Goal: Information Seeking & Learning: Browse casually

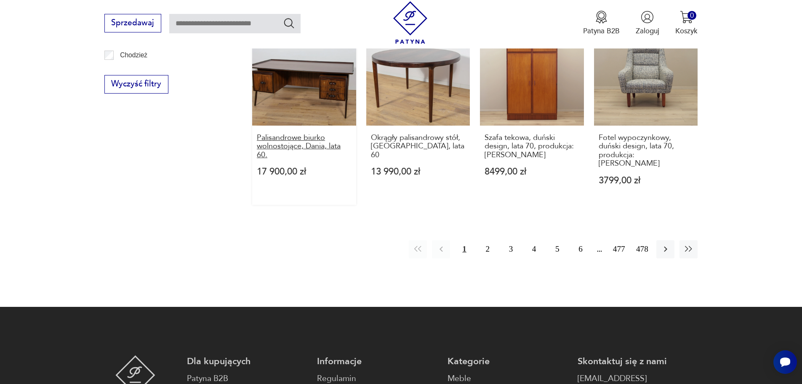
scroll to position [1123, 0]
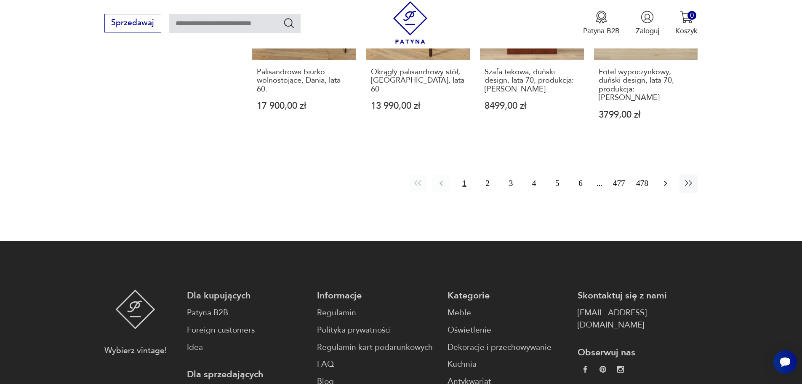
click at [671, 178] on icon "button" at bounding box center [666, 183] width 10 height 10
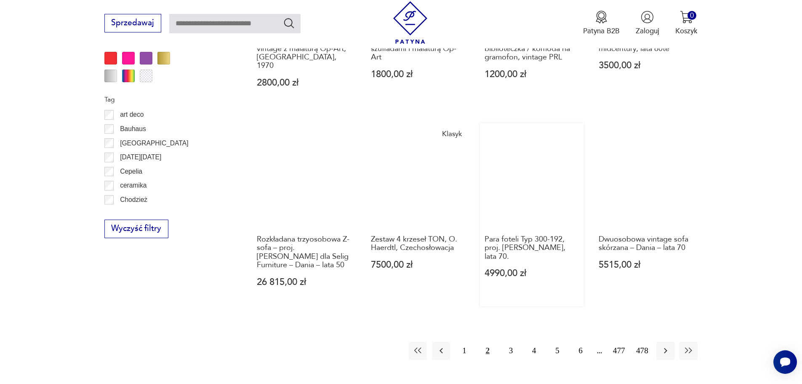
scroll to position [954, 0]
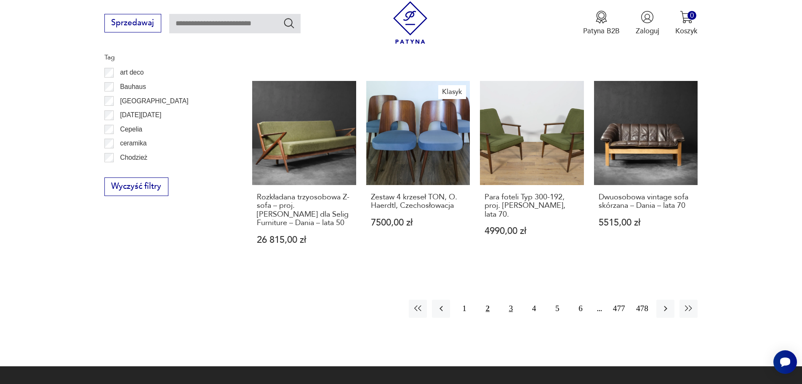
click at [511, 299] on button "3" at bounding box center [511, 308] width 18 height 18
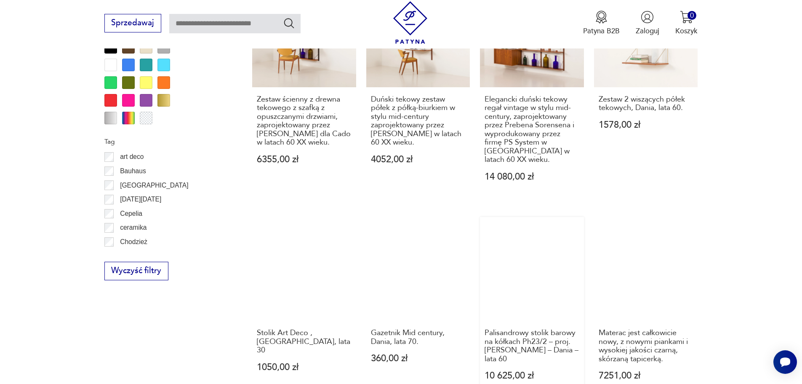
scroll to position [1039, 0]
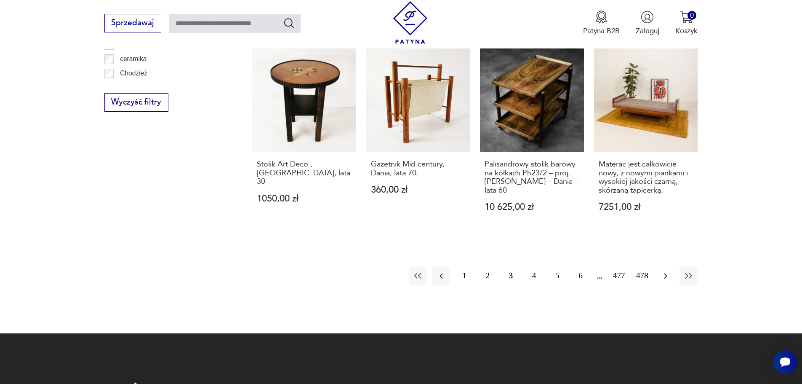
click at [671, 267] on button "button" at bounding box center [666, 276] width 18 height 18
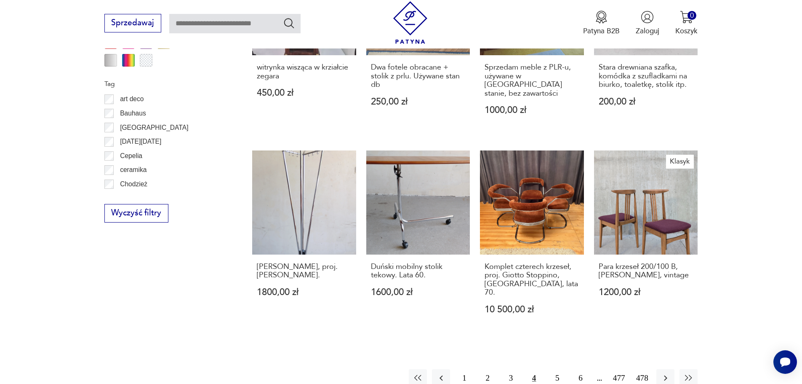
scroll to position [1039, 0]
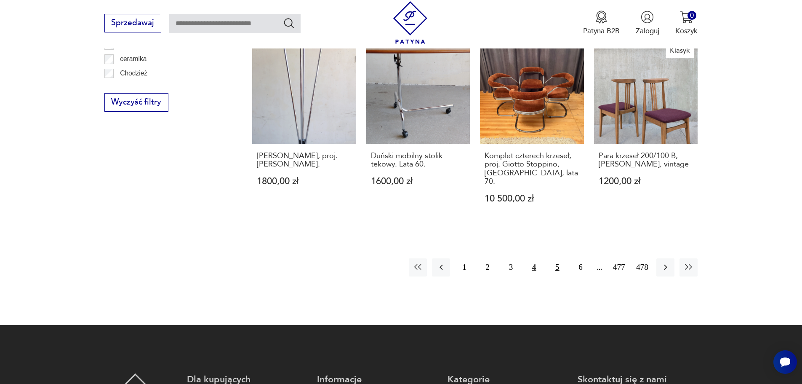
click at [556, 258] on button "5" at bounding box center [557, 267] width 18 height 18
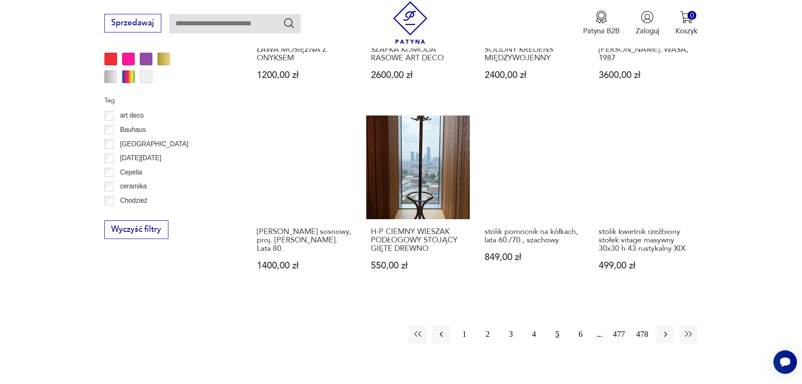
scroll to position [912, 0]
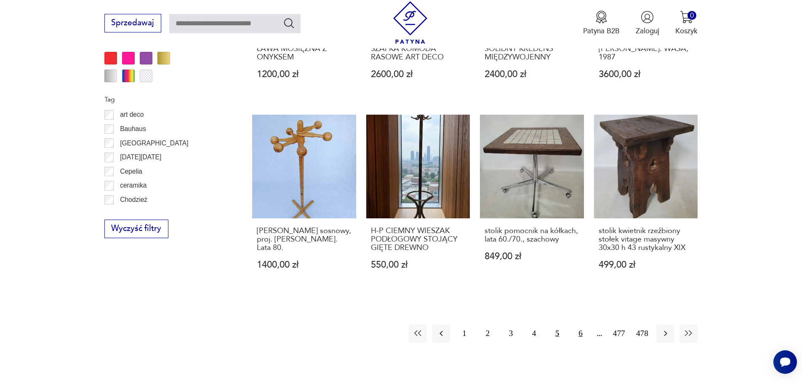
click at [582, 326] on button "6" at bounding box center [581, 333] width 18 height 18
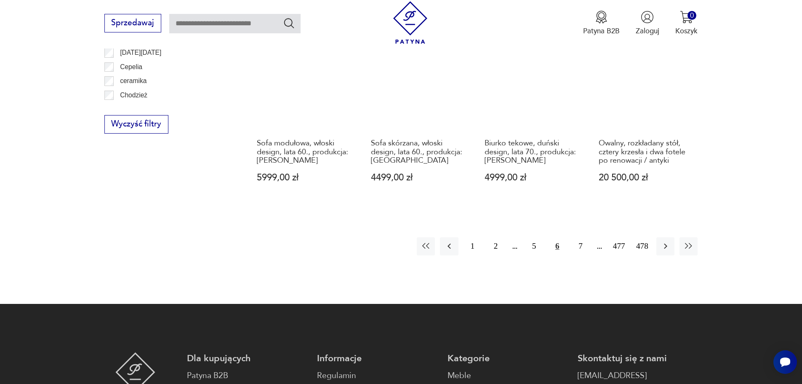
scroll to position [997, 0]
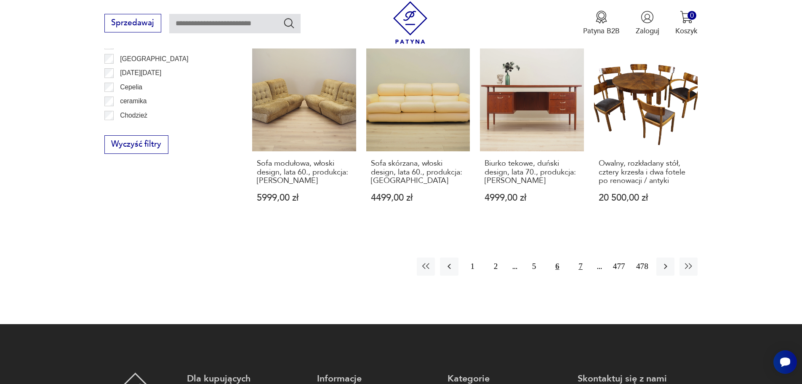
click at [578, 257] on button "7" at bounding box center [581, 266] width 18 height 18
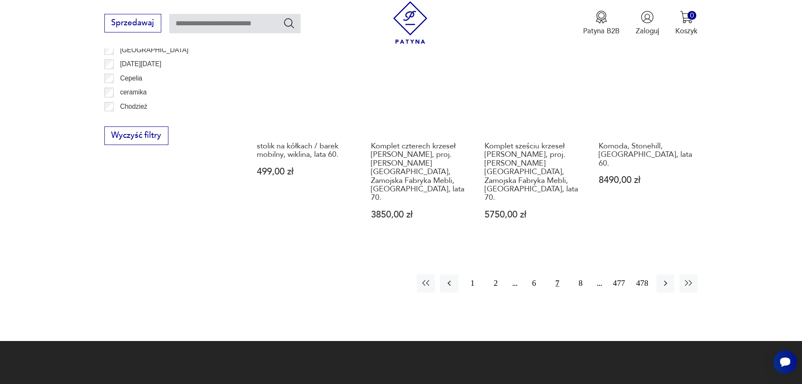
scroll to position [1081, 0]
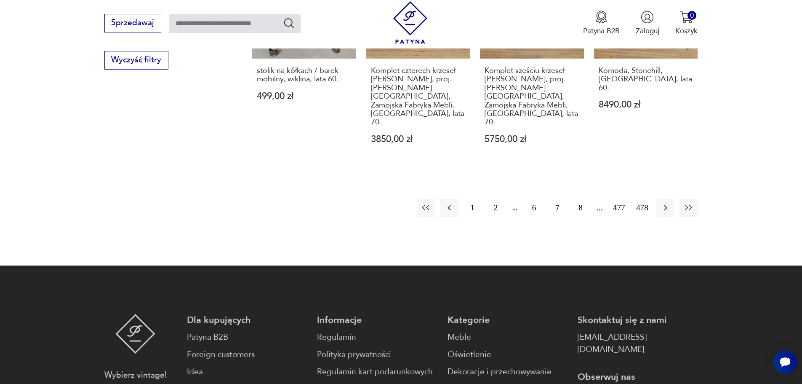
click at [584, 199] on button "8" at bounding box center [581, 208] width 18 height 18
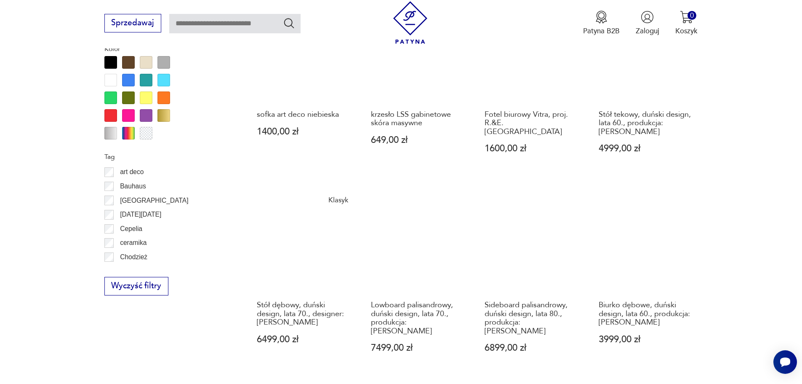
scroll to position [870, 0]
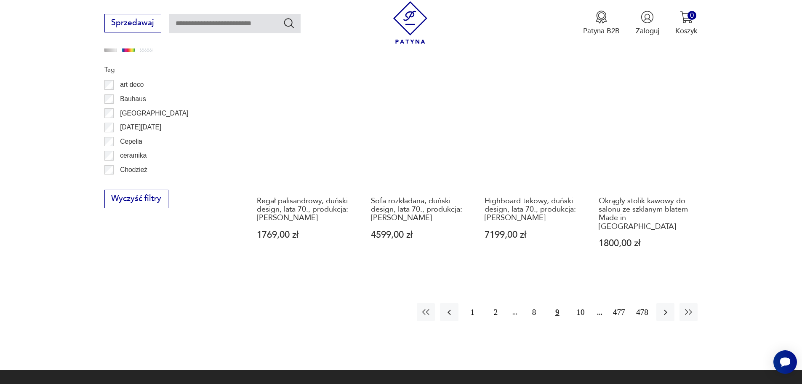
scroll to position [954, 0]
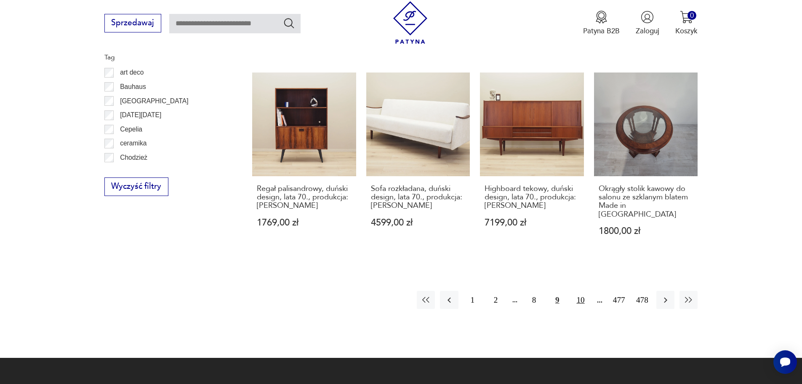
click at [588, 291] on button "10" at bounding box center [581, 300] width 18 height 18
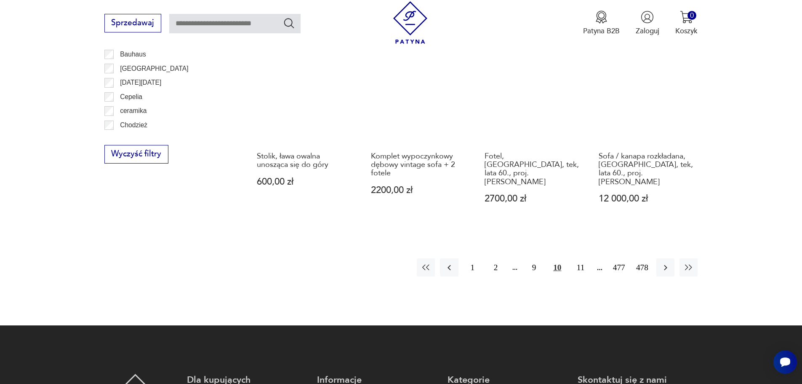
scroll to position [997, 0]
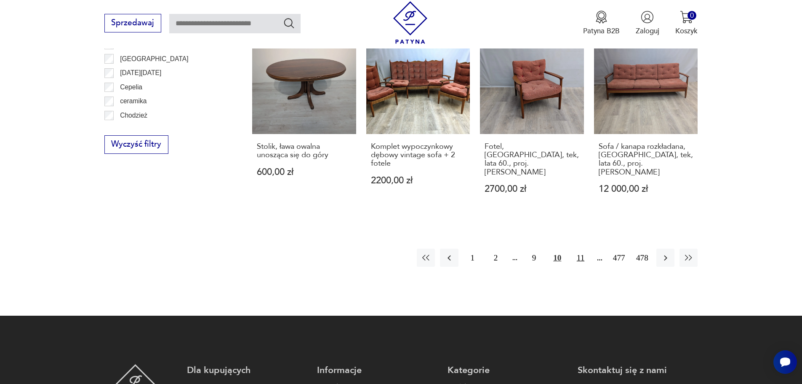
click at [580, 249] on button "11" at bounding box center [581, 258] width 18 height 18
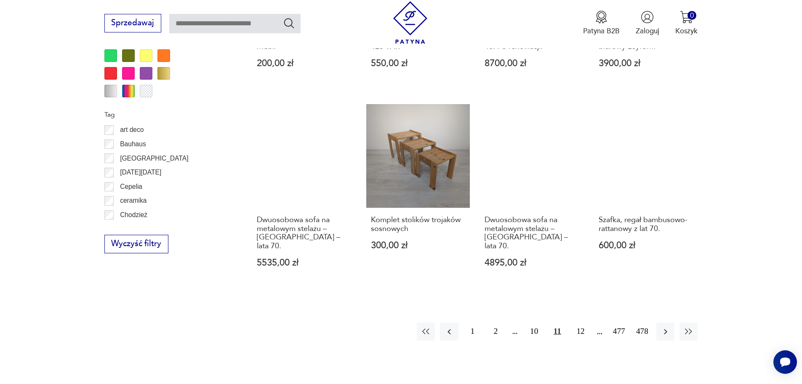
scroll to position [912, 0]
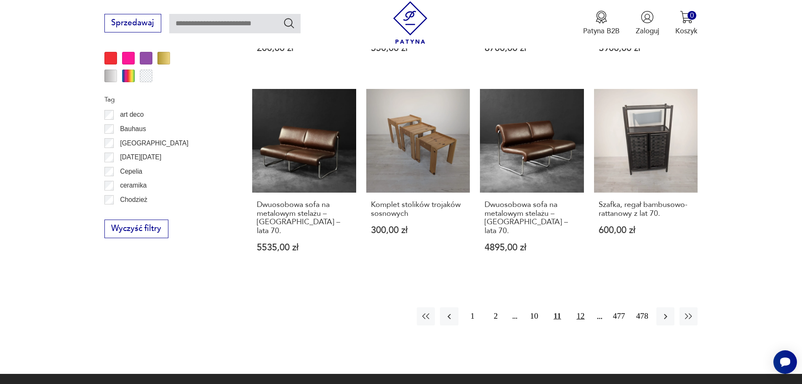
click at [584, 307] on button "12" at bounding box center [581, 316] width 18 height 18
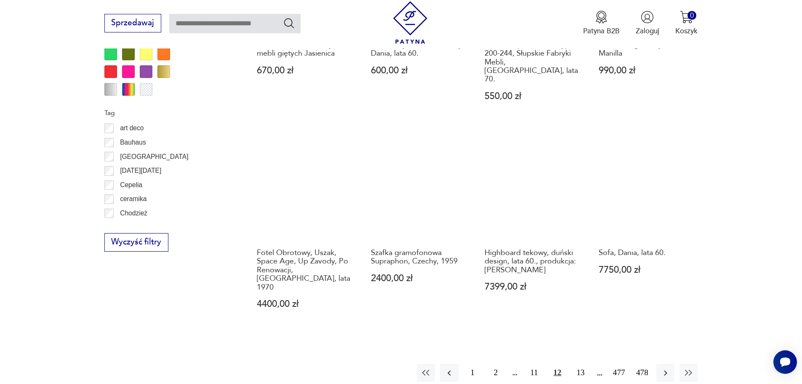
scroll to position [912, 0]
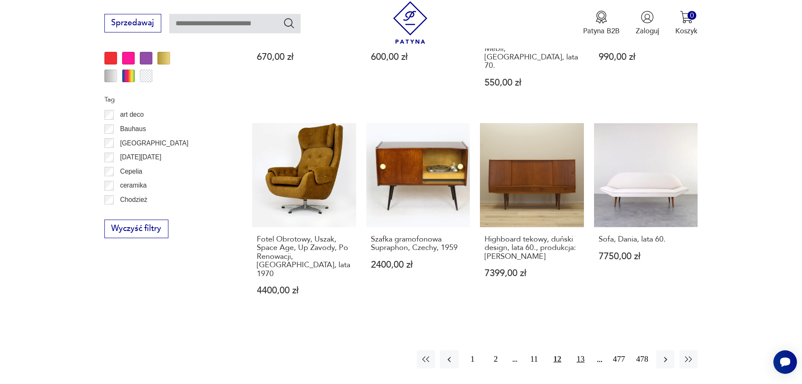
click at [580, 350] on button "13" at bounding box center [581, 359] width 18 height 18
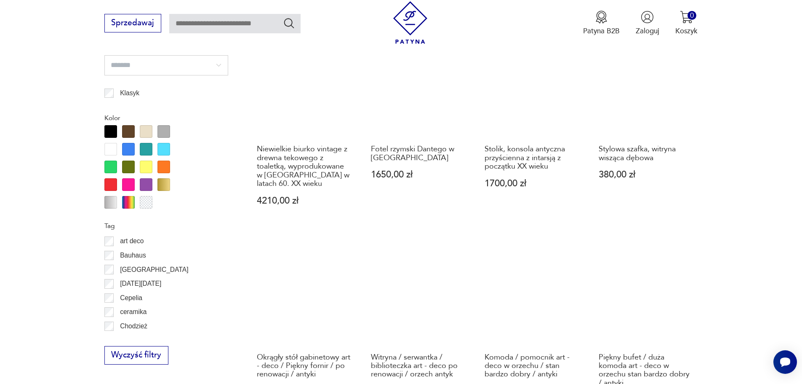
scroll to position [954, 0]
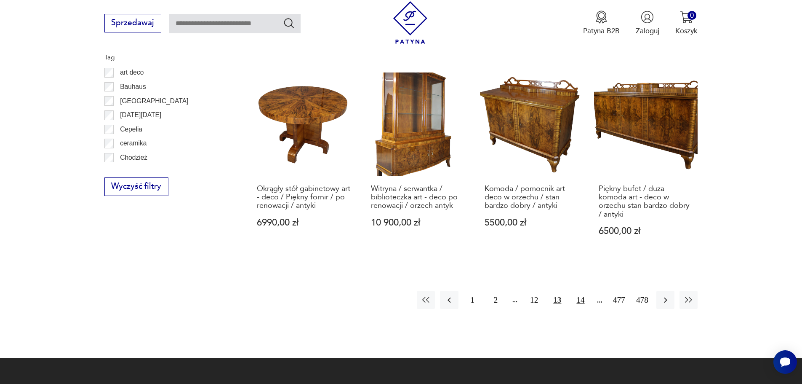
click at [581, 299] on button "14" at bounding box center [581, 300] width 18 height 18
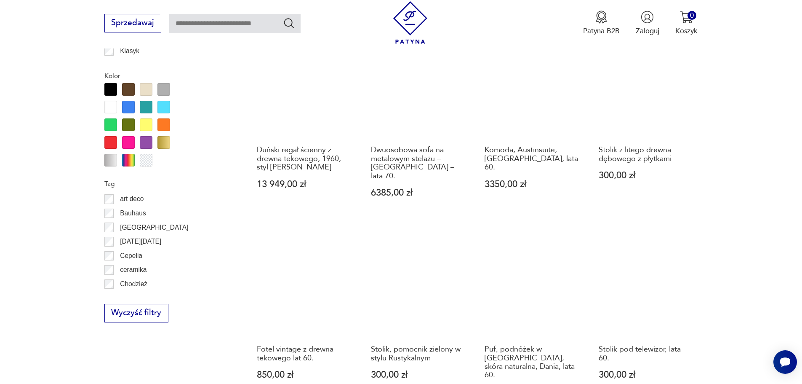
scroll to position [1039, 0]
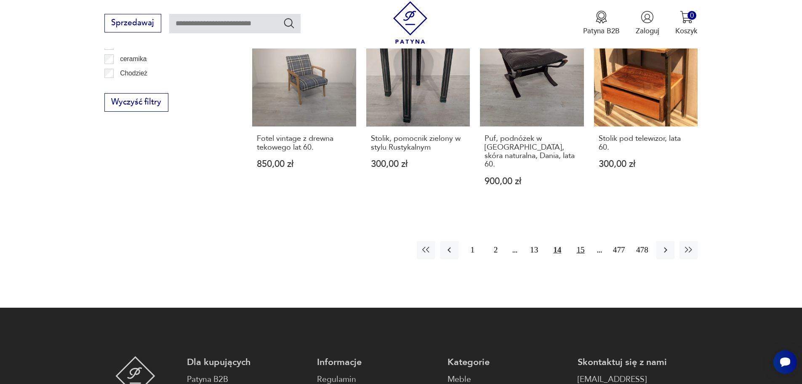
click at [585, 241] on button "15" at bounding box center [581, 250] width 18 height 18
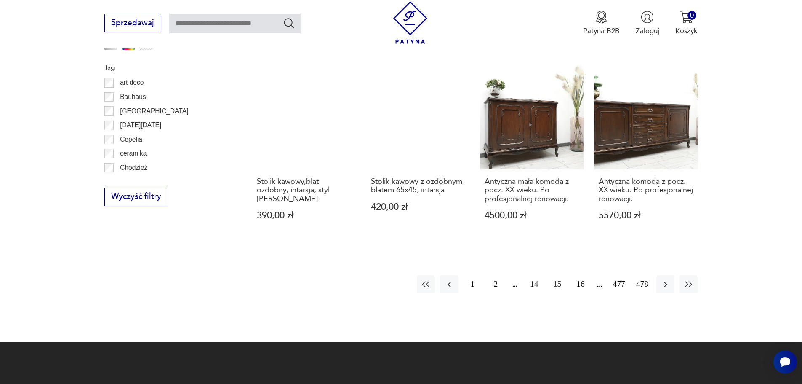
scroll to position [1081, 0]
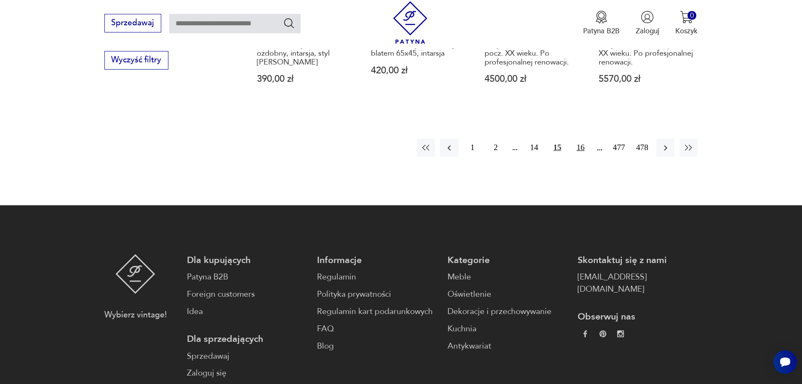
click at [580, 145] on button "16" at bounding box center [581, 148] width 18 height 18
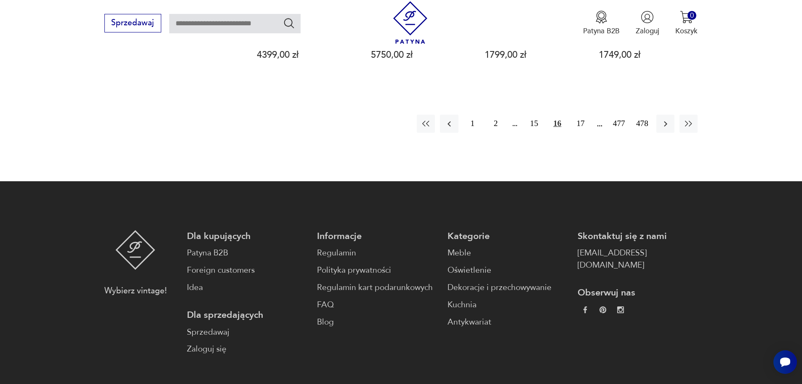
scroll to position [1207, 0]
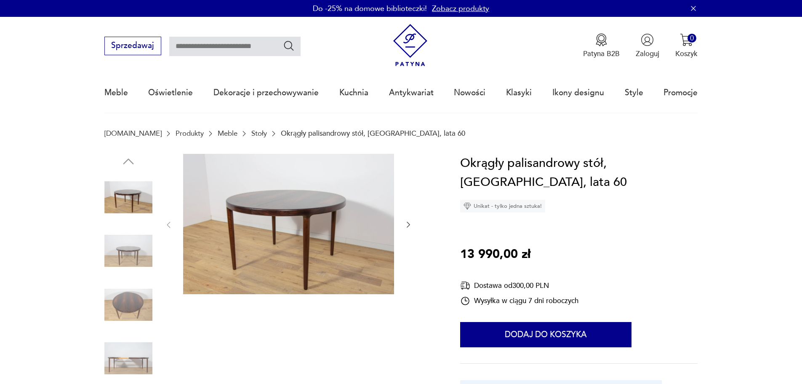
click at [278, 238] on img at bounding box center [288, 224] width 211 height 141
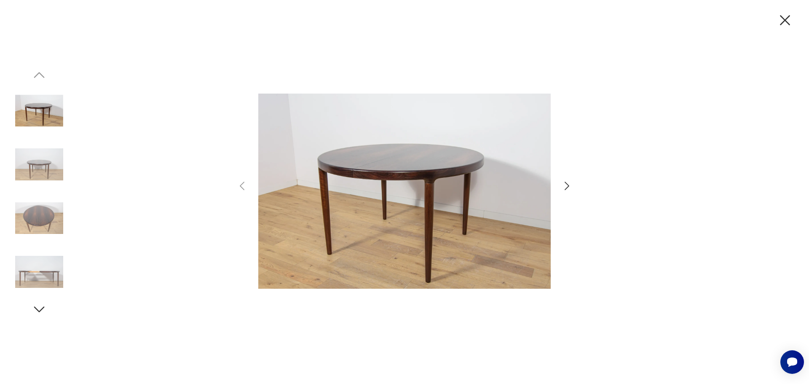
click at [18, 167] on img at bounding box center [39, 164] width 48 height 48
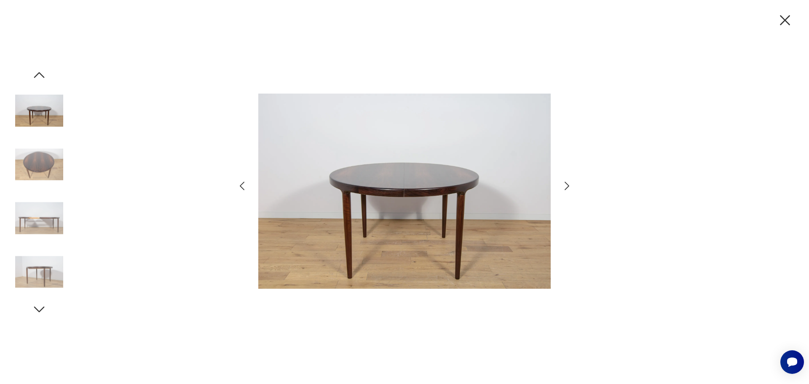
click at [43, 167] on img at bounding box center [39, 164] width 48 height 48
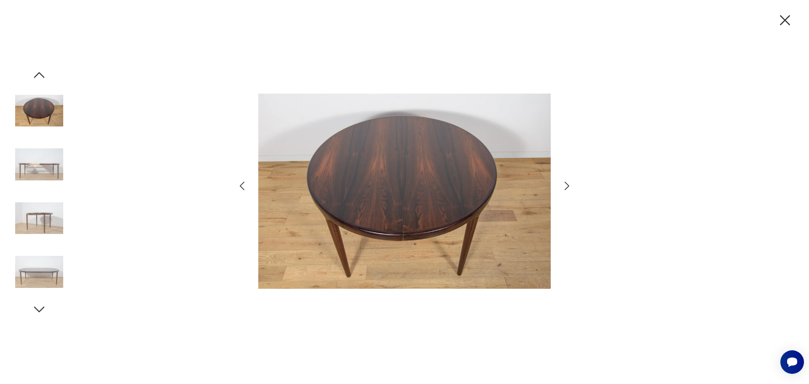
click at [49, 188] on img at bounding box center [39, 164] width 48 height 48
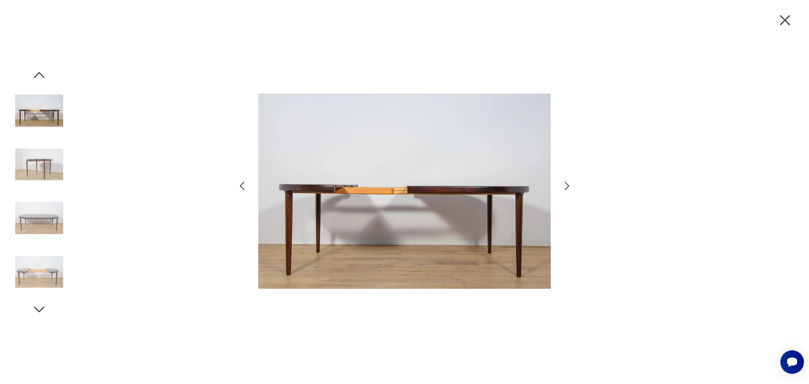
click at [48, 192] on div at bounding box center [39, 192] width 48 height 211
click at [49, 200] on img at bounding box center [39, 218] width 48 height 48
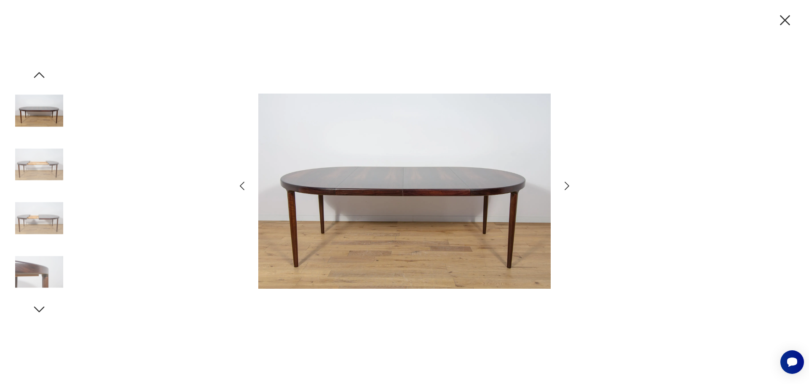
click at [42, 214] on img at bounding box center [39, 218] width 48 height 48
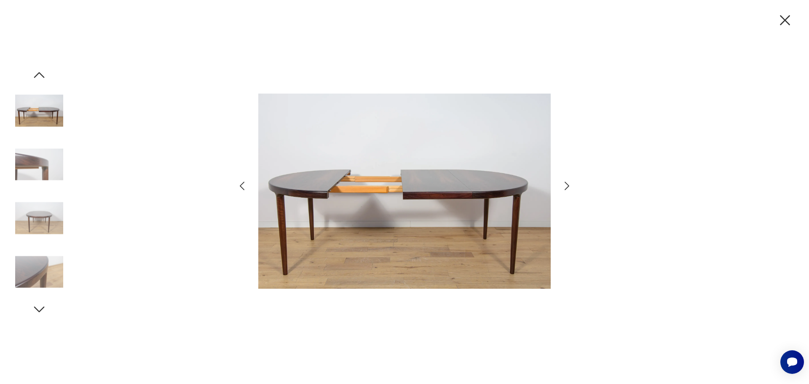
click at [51, 266] on img at bounding box center [39, 272] width 48 height 48
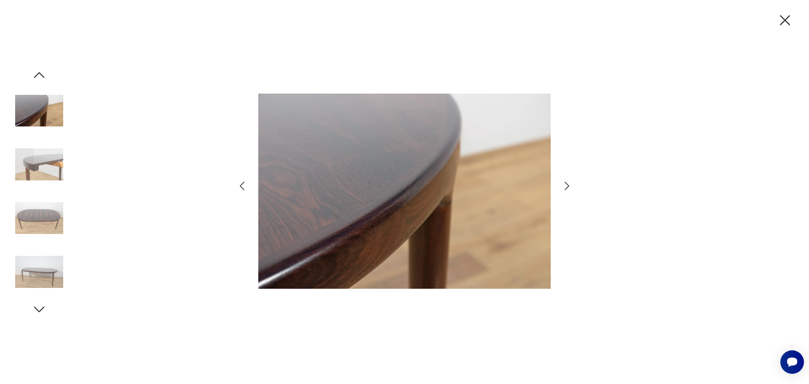
click at [52, 258] on img at bounding box center [39, 272] width 48 height 48
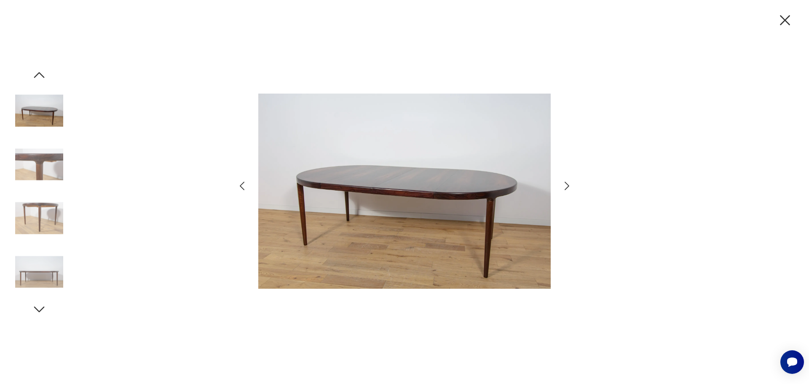
click at [43, 73] on icon "button" at bounding box center [39, 74] width 15 height 15
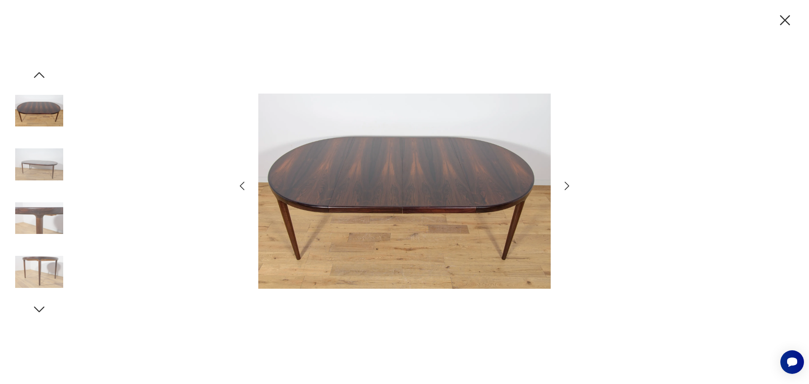
click at [43, 73] on icon "button" at bounding box center [39, 74] width 15 height 15
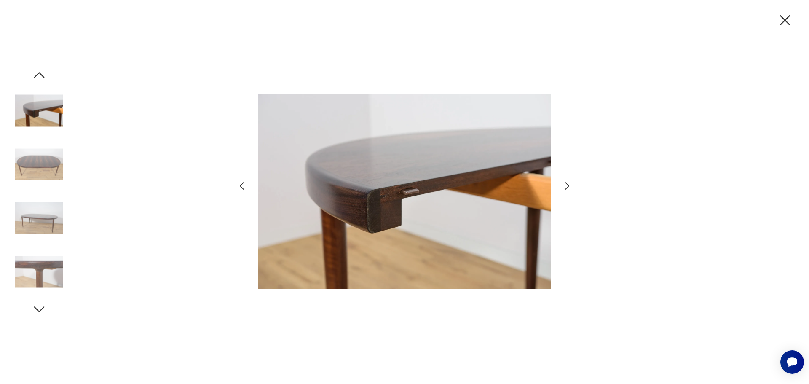
click at [43, 73] on icon "button" at bounding box center [39, 74] width 15 height 15
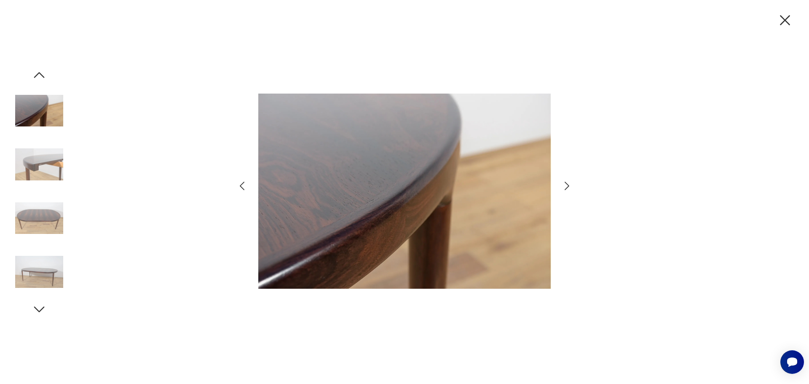
click at [43, 73] on icon "button" at bounding box center [39, 74] width 15 height 15
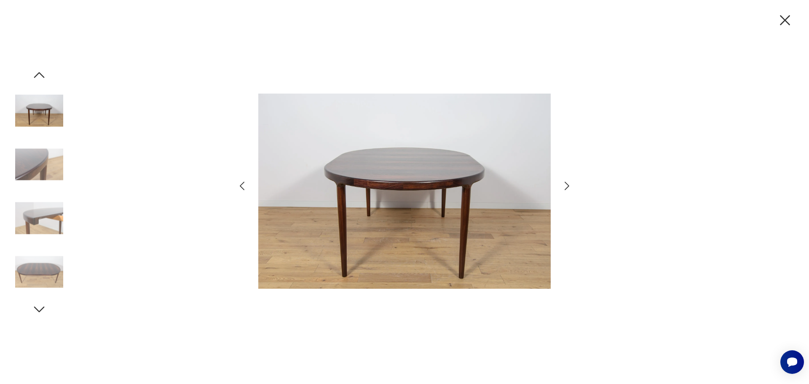
click at [43, 73] on icon "button" at bounding box center [39, 74] width 15 height 15
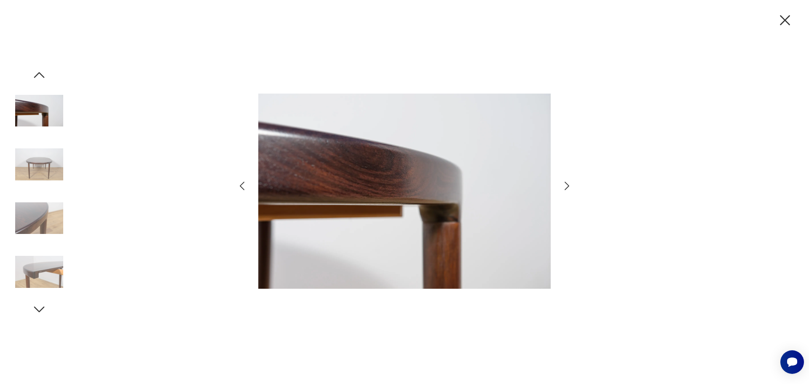
click at [43, 73] on icon "button" at bounding box center [39, 74] width 15 height 15
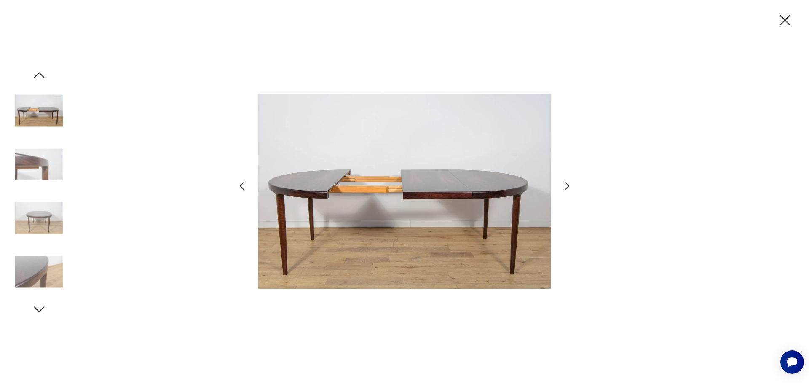
click at [43, 73] on icon "button" at bounding box center [39, 74] width 15 height 15
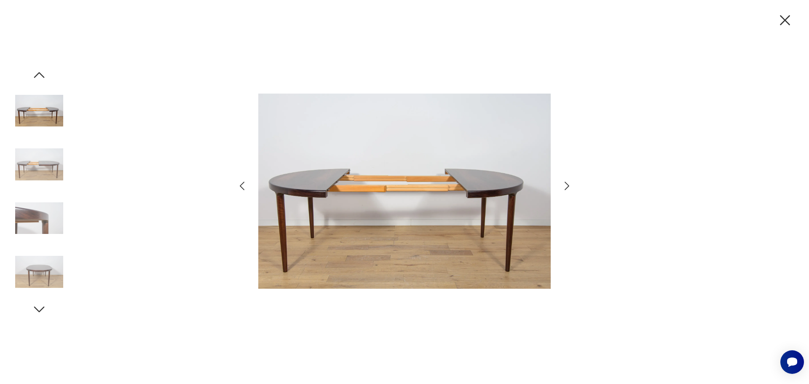
click at [43, 73] on icon "button" at bounding box center [39, 74] width 15 height 15
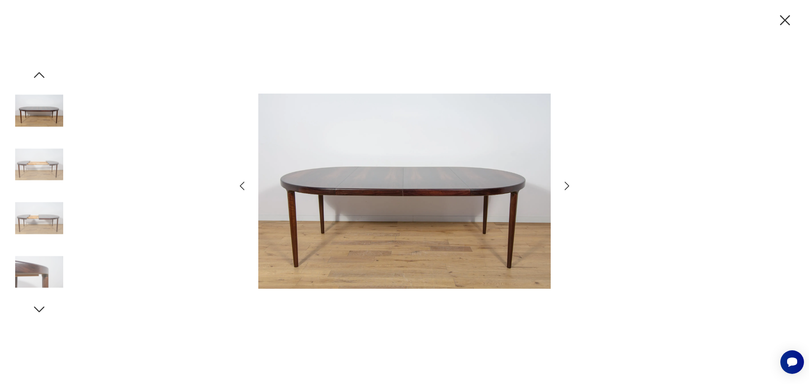
click at [43, 73] on icon "button" at bounding box center [39, 74] width 15 height 15
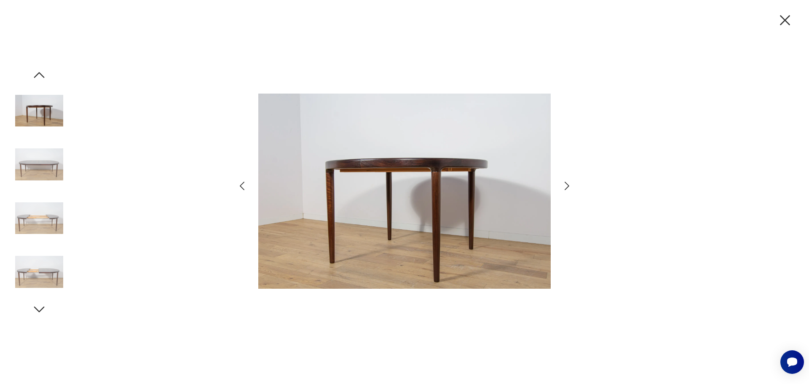
click at [43, 73] on icon "button" at bounding box center [39, 74] width 15 height 15
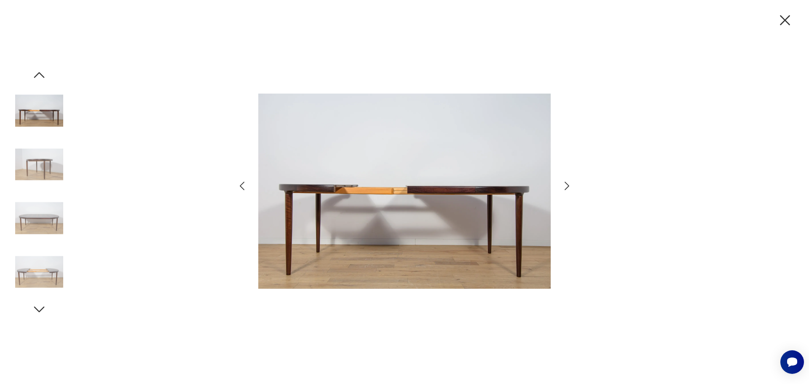
click at [43, 73] on icon "button" at bounding box center [39, 74] width 15 height 15
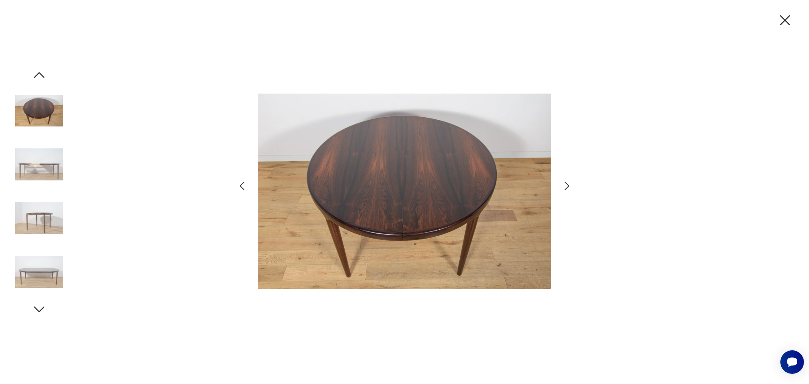
click at [50, 158] on img at bounding box center [39, 164] width 48 height 48
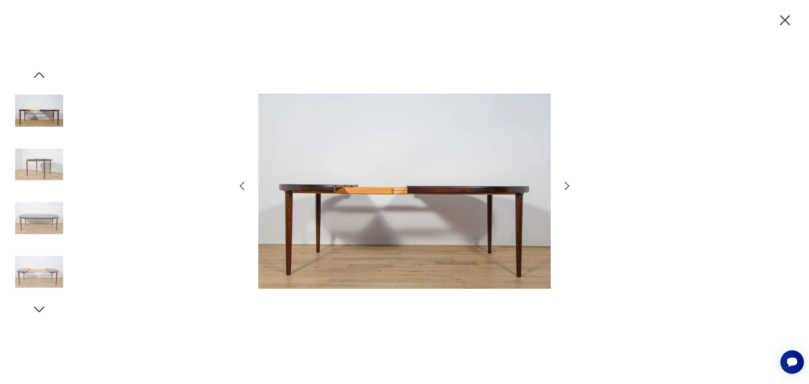
click at [53, 219] on img at bounding box center [39, 218] width 48 height 48
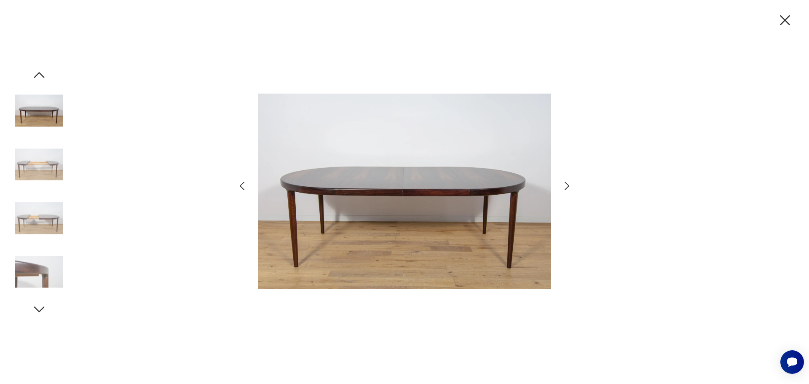
click at [49, 277] on img at bounding box center [39, 272] width 48 height 48
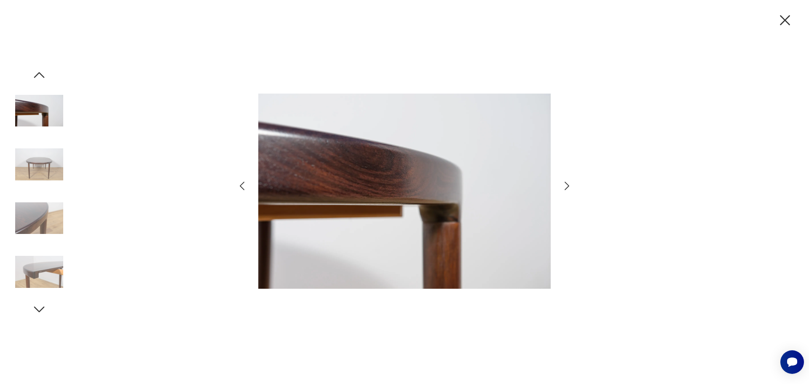
click at [43, 303] on icon "button" at bounding box center [39, 309] width 15 height 15
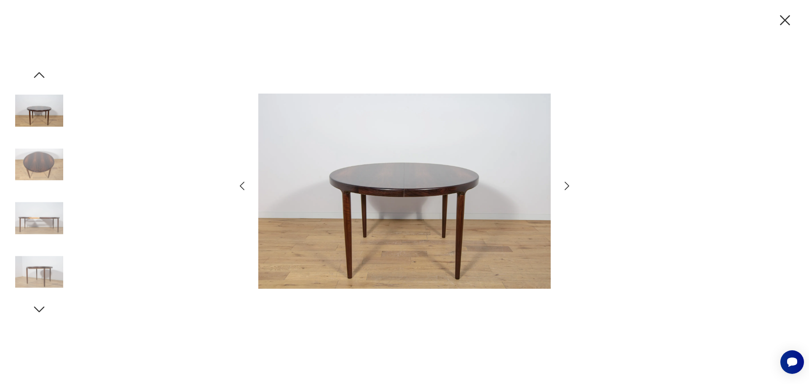
click at [52, 104] on img at bounding box center [39, 111] width 48 height 48
click at [783, 23] on icon "button" at bounding box center [785, 20] width 18 height 18
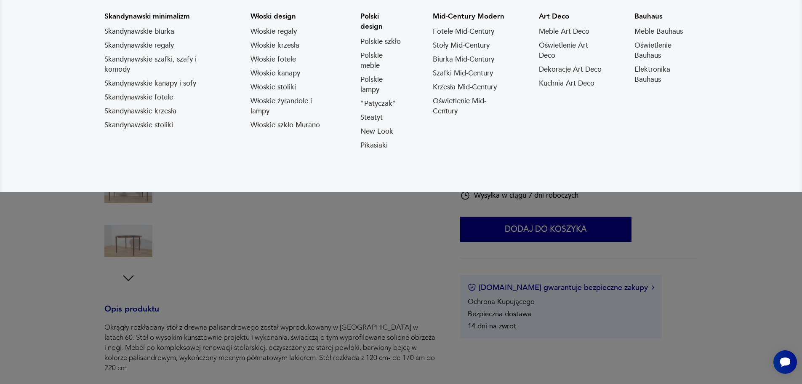
scroll to position [211, 0]
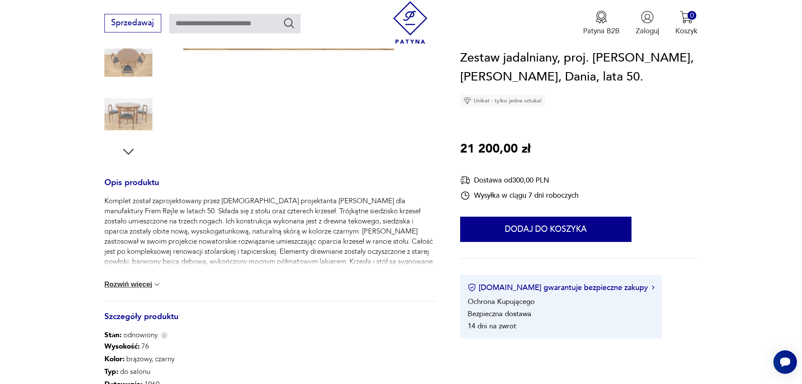
scroll to position [253, 0]
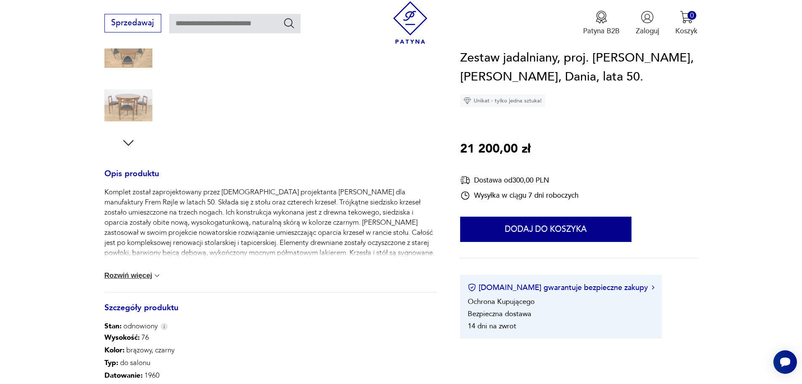
click at [128, 106] on img at bounding box center [128, 105] width 48 height 48
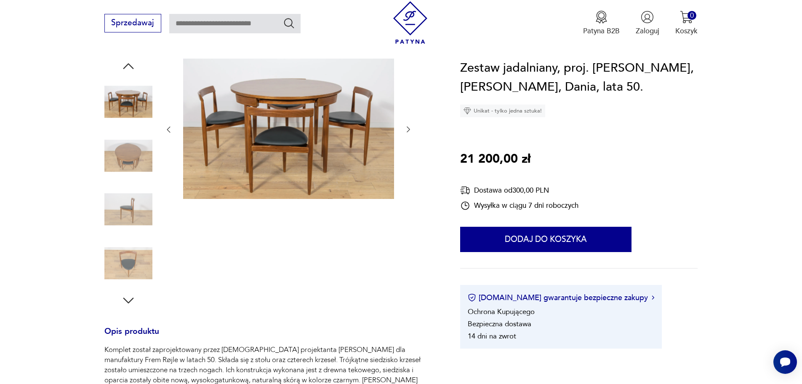
scroll to position [84, 0]
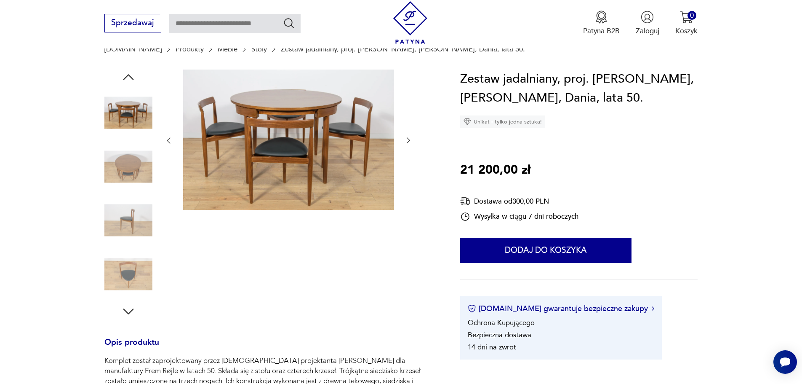
click at [133, 110] on img at bounding box center [128, 113] width 48 height 48
click at [118, 171] on img at bounding box center [128, 166] width 48 height 48
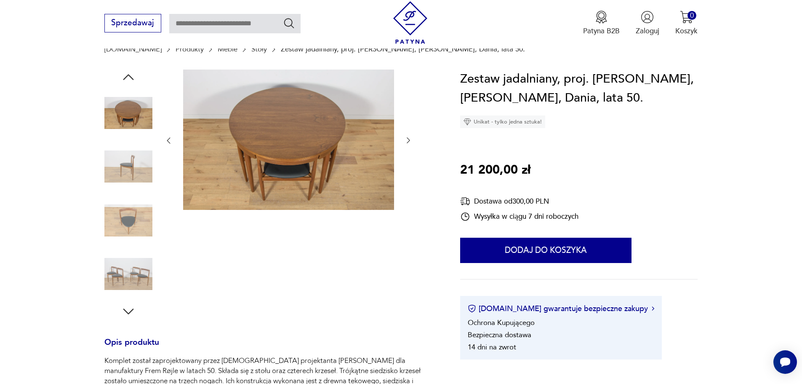
click at [142, 165] on img at bounding box center [128, 166] width 48 height 48
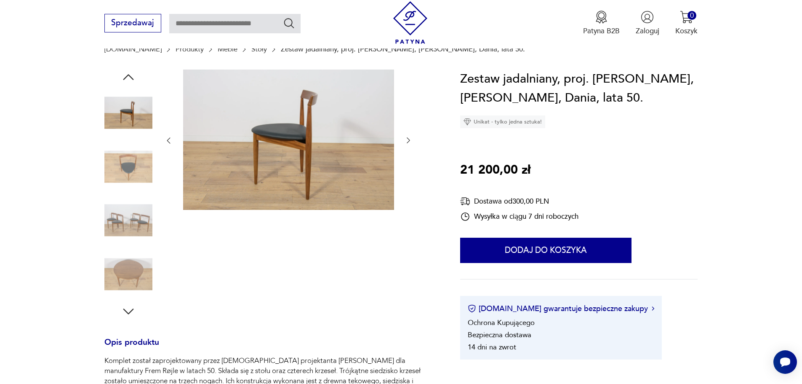
click at [142, 165] on img at bounding box center [128, 166] width 48 height 48
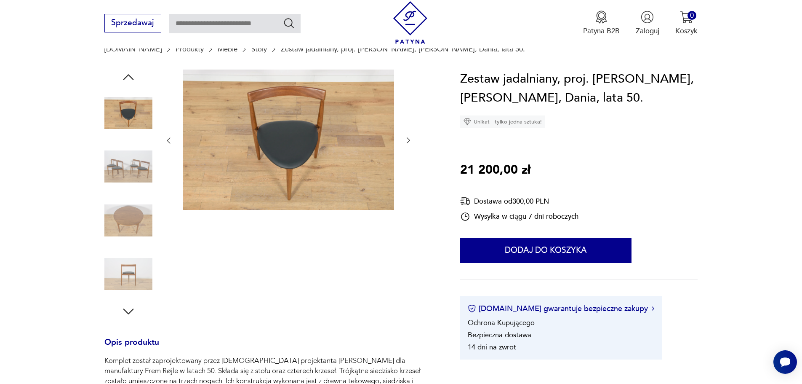
click at [142, 165] on img at bounding box center [128, 166] width 48 height 48
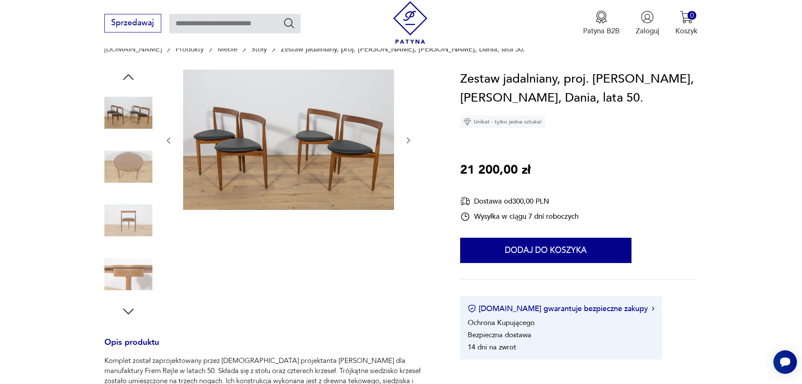
click at [130, 166] on img at bounding box center [128, 166] width 48 height 48
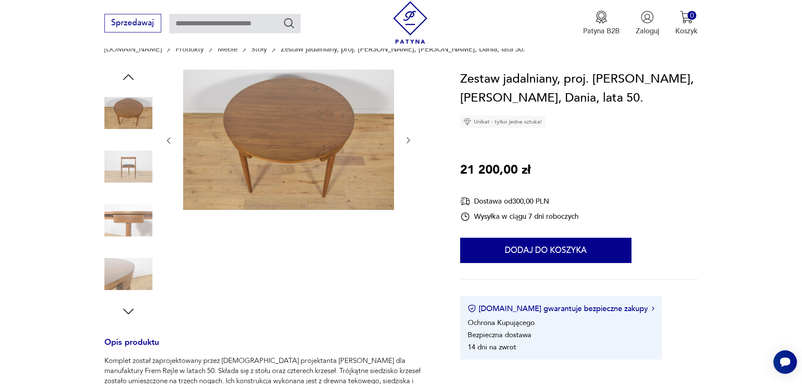
click at [122, 111] on img at bounding box center [128, 113] width 48 height 48
click at [122, 158] on img at bounding box center [128, 166] width 48 height 48
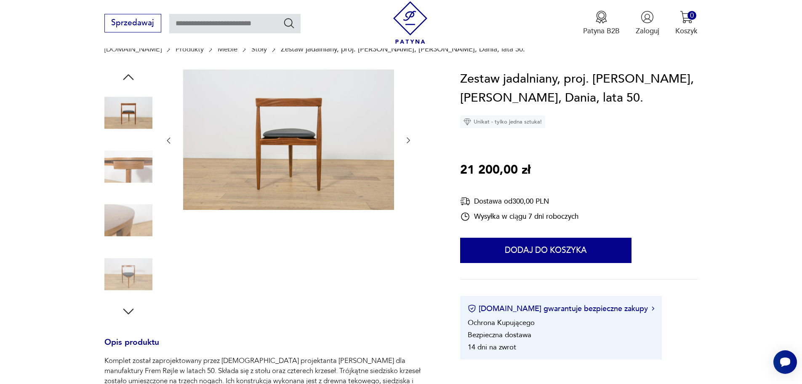
click at [130, 72] on icon "button" at bounding box center [128, 76] width 15 height 15
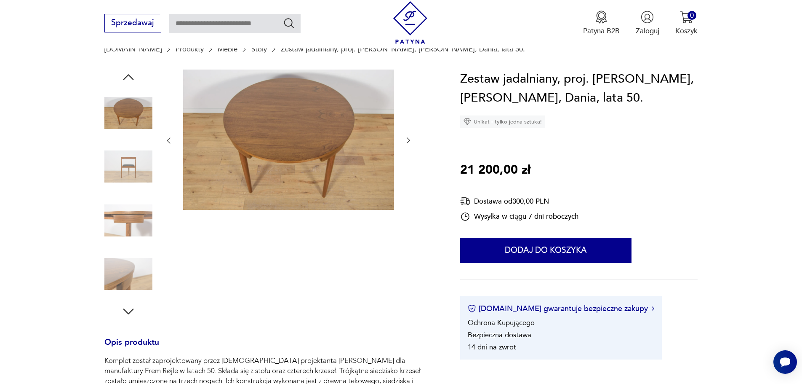
click at [130, 72] on icon "button" at bounding box center [128, 76] width 15 height 15
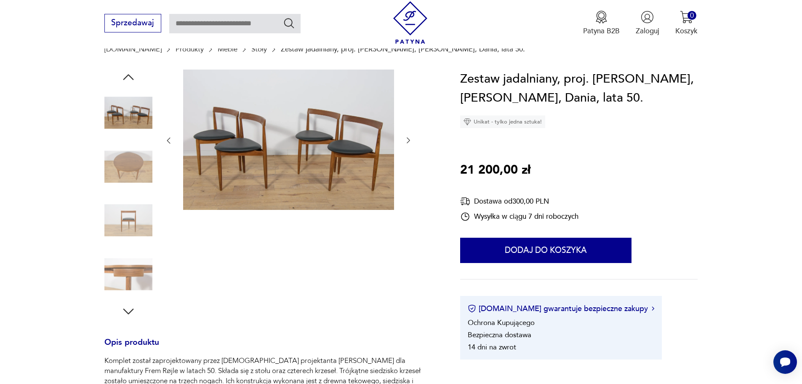
click at [130, 72] on icon "button" at bounding box center [128, 76] width 15 height 15
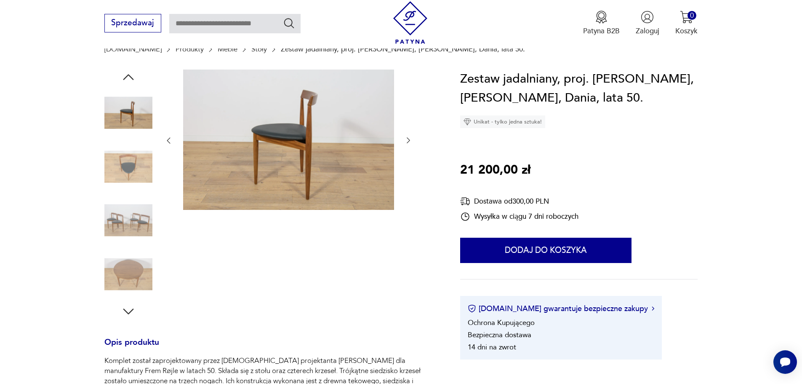
click at [130, 72] on icon "button" at bounding box center [128, 76] width 15 height 15
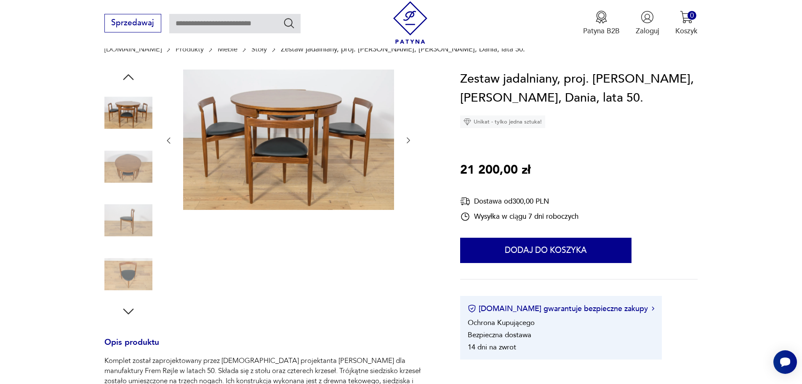
click at [130, 72] on icon "button" at bounding box center [128, 76] width 15 height 15
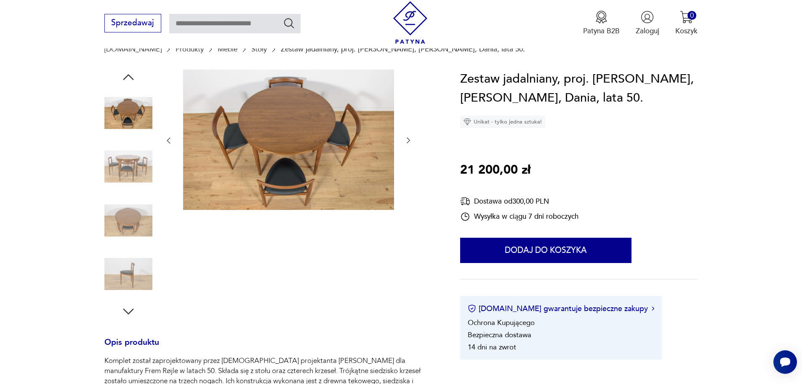
click at [130, 72] on icon "button" at bounding box center [128, 76] width 15 height 15
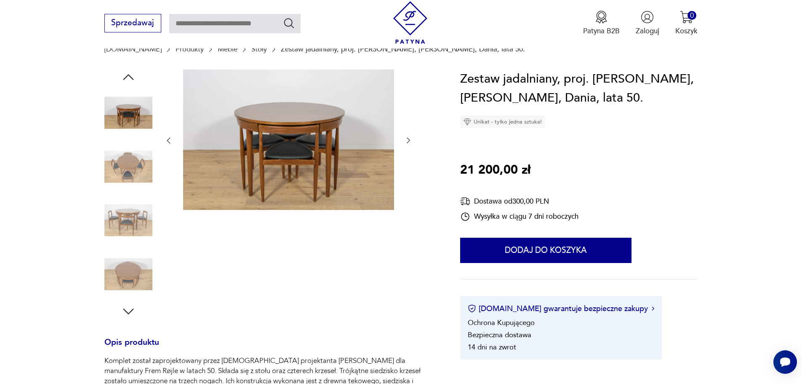
click at [135, 168] on img at bounding box center [128, 166] width 48 height 48
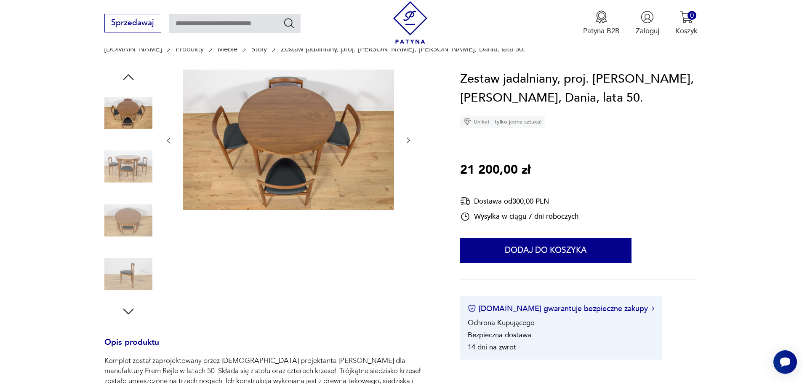
click at [128, 214] on img at bounding box center [128, 220] width 48 height 48
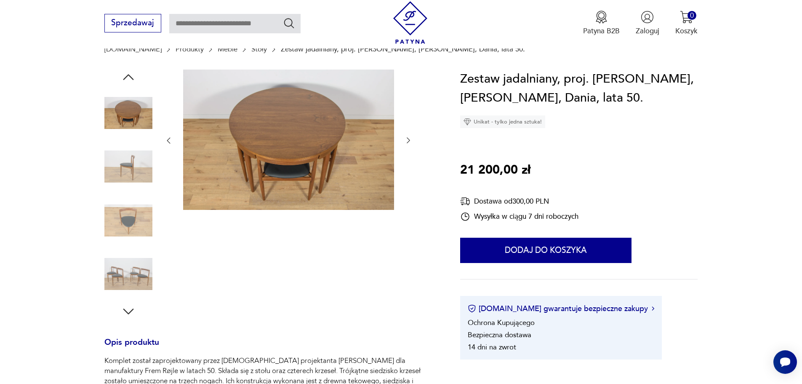
click at [129, 77] on icon "button" at bounding box center [128, 76] width 15 height 15
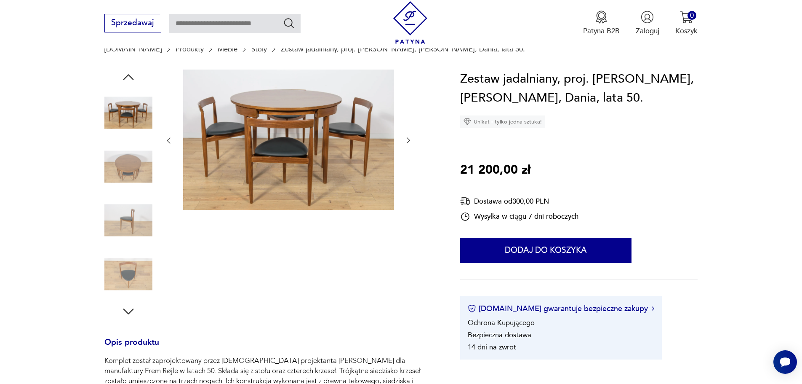
click at [129, 77] on icon "button" at bounding box center [128, 76] width 15 height 15
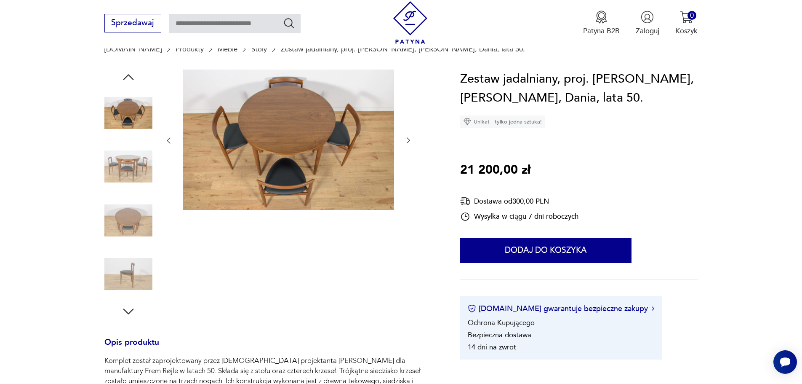
click at [129, 77] on icon "button" at bounding box center [128, 76] width 15 height 15
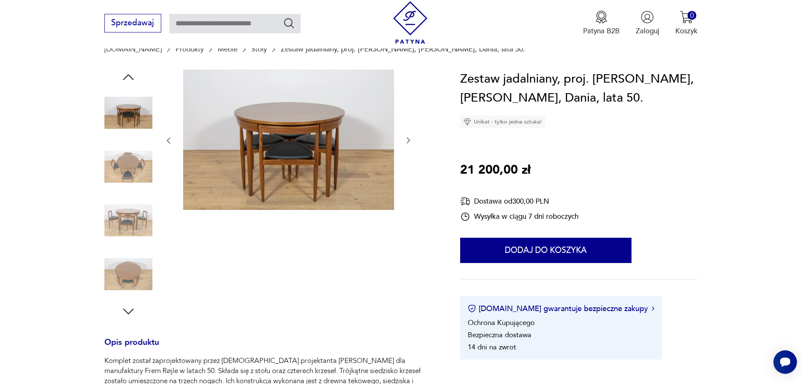
click at [129, 77] on icon "button" at bounding box center [128, 76] width 15 height 15
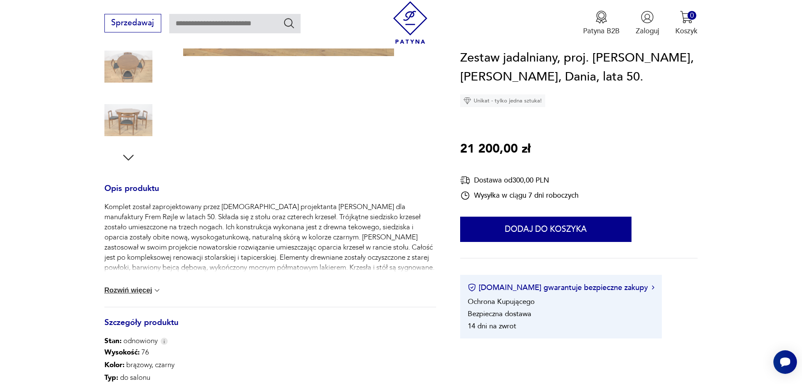
scroll to position [253, 0]
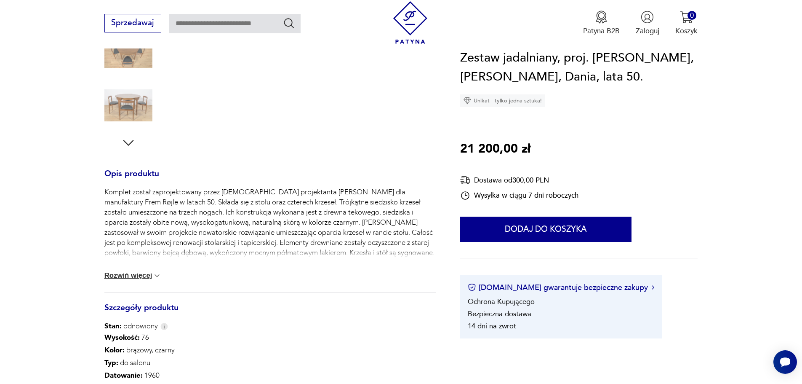
click at [147, 273] on button "Rozwiń więcej" at bounding box center [132, 275] width 57 height 8
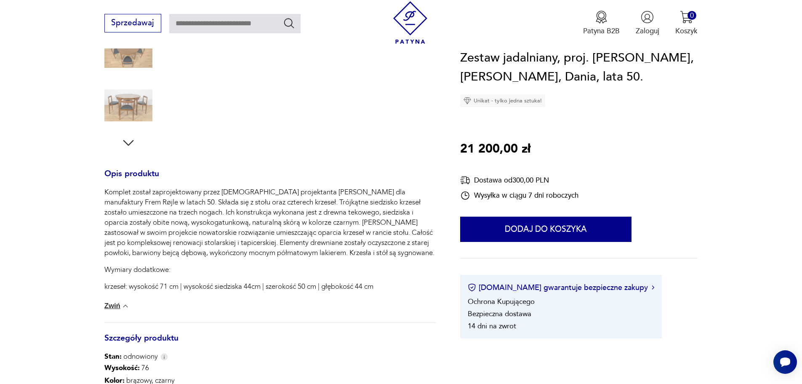
drag, startPoint x: 265, startPoint y: 240, endPoint x: 246, endPoint y: 239, distance: 19.0
drag, startPoint x: 246, startPoint y: 239, endPoint x: 240, endPoint y: 235, distance: 7.5
drag, startPoint x: 240, startPoint y: 235, endPoint x: 232, endPoint y: 229, distance: 9.7
click at [230, 228] on p "Komplet został zaprojektowany przez duńskiego projektanta Hansa Olsena dla manu…" at bounding box center [270, 222] width 332 height 71
drag, startPoint x: 216, startPoint y: 247, endPoint x: 208, endPoint y: 241, distance: 9.3
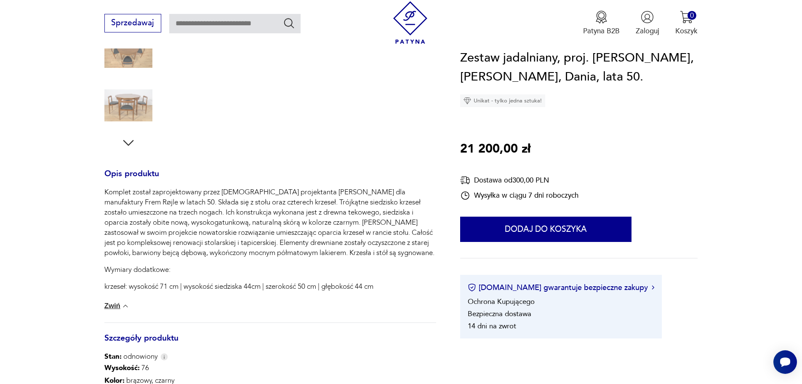
click at [207, 240] on p "Komplet został zaprojektowany przez duńskiego projektanta Hansa Olsena dla manu…" at bounding box center [270, 222] width 332 height 71
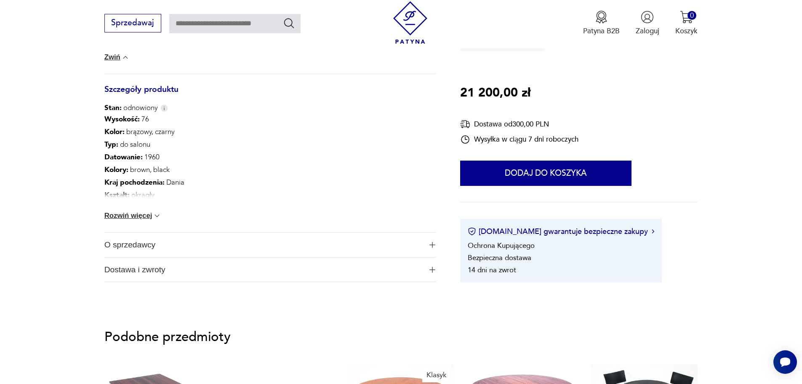
scroll to position [505, 0]
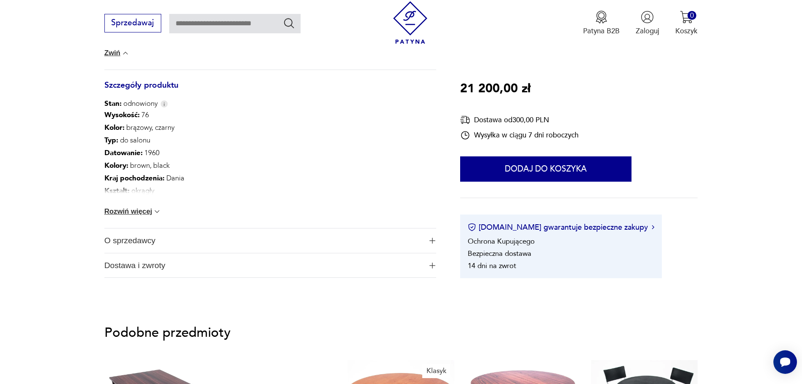
click at [148, 213] on button "Rozwiń więcej" at bounding box center [132, 211] width 57 height 8
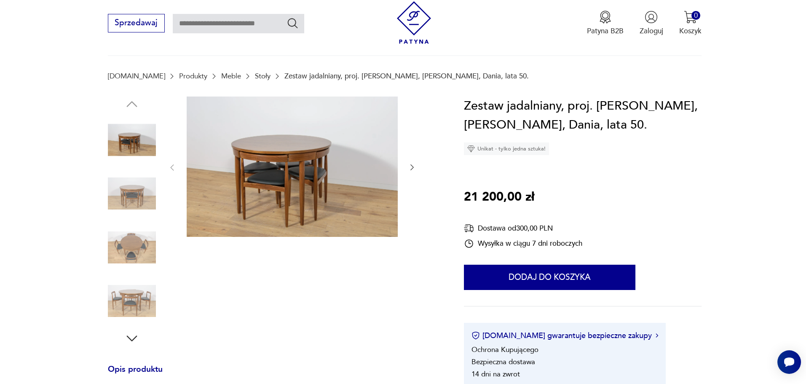
scroll to position [42, 0]
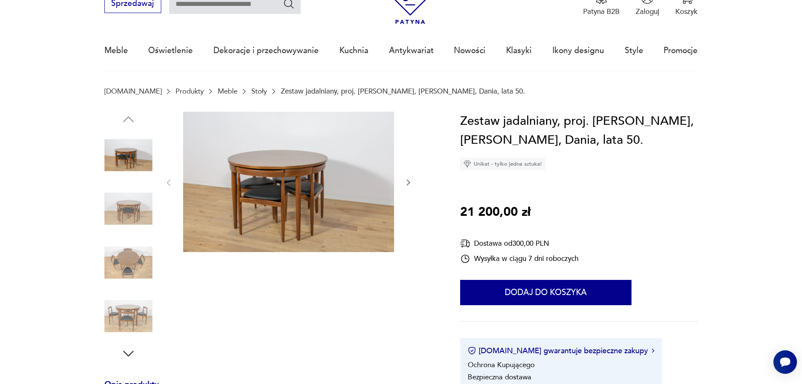
click at [131, 150] on img at bounding box center [128, 155] width 48 height 48
click at [356, 158] on img at bounding box center [288, 182] width 211 height 141
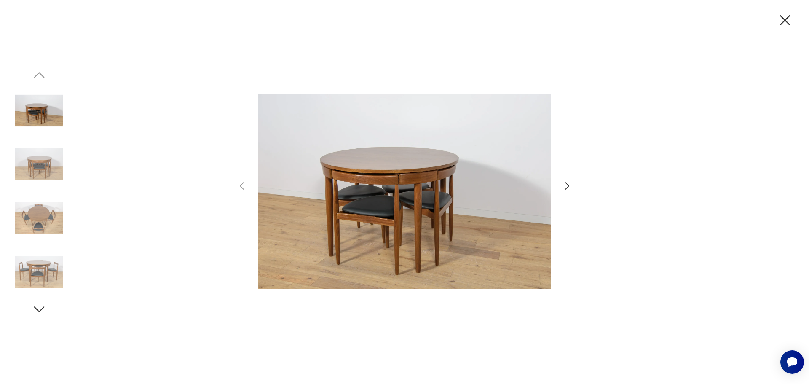
click at [32, 150] on img at bounding box center [39, 164] width 48 height 48
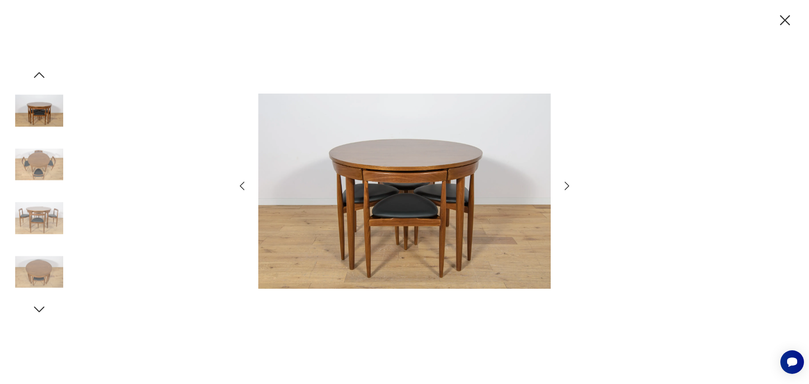
click at [30, 80] on div at bounding box center [39, 191] width 48 height 249
click at [34, 77] on icon "button" at bounding box center [39, 74] width 15 height 15
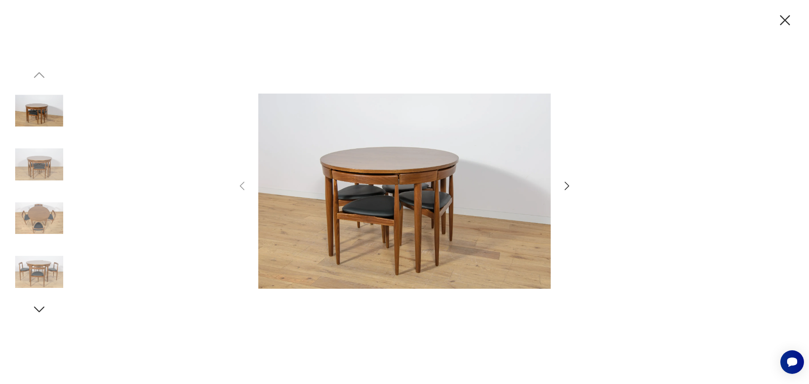
click at [39, 260] on img at bounding box center [39, 272] width 48 height 48
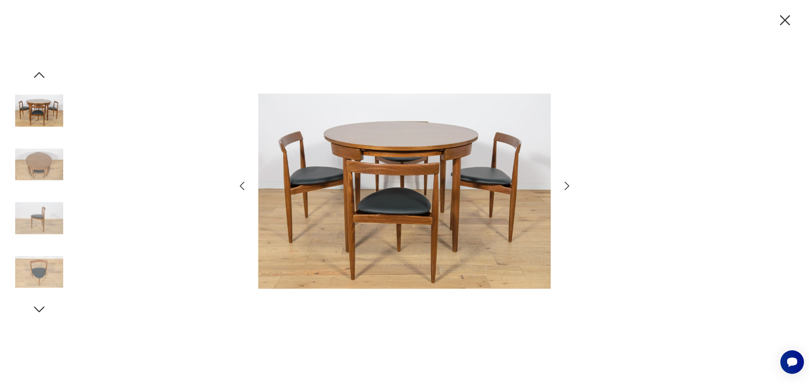
click at [44, 71] on icon "button" at bounding box center [39, 74] width 15 height 15
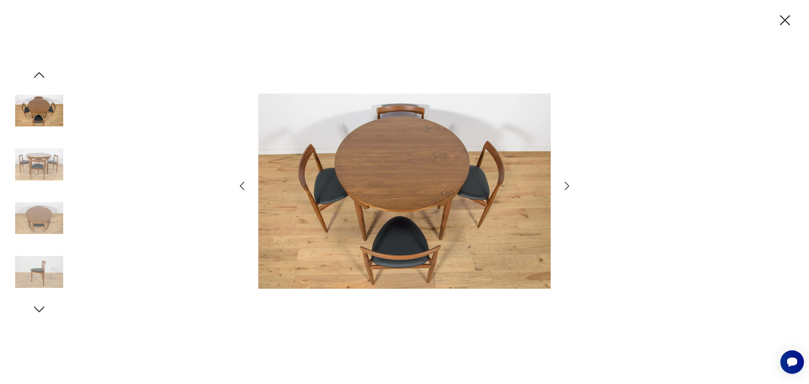
click at [39, 78] on icon "button" at bounding box center [39, 74] width 15 height 15
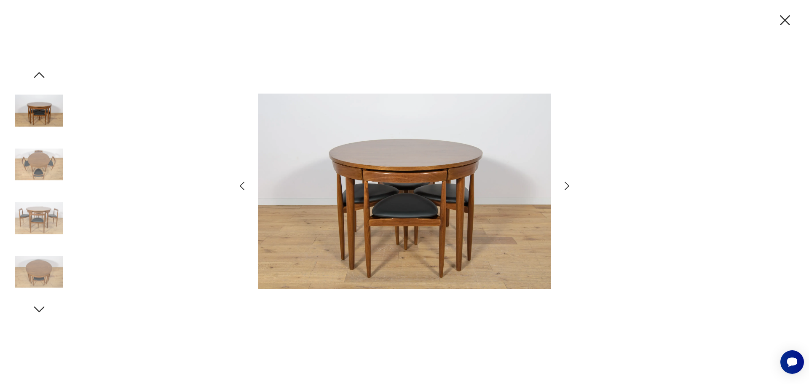
click at [39, 78] on icon "button" at bounding box center [39, 74] width 15 height 15
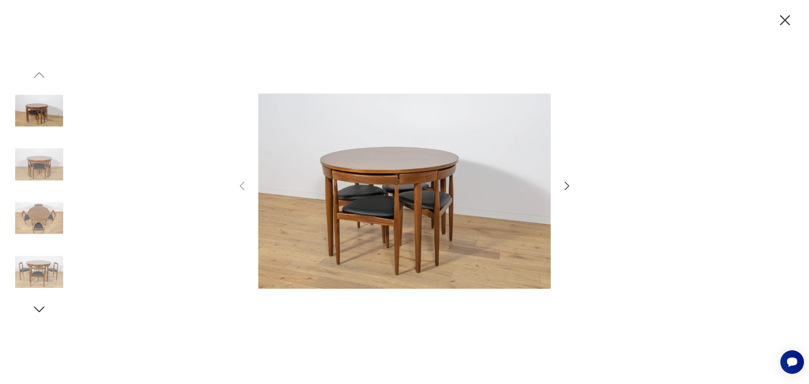
click at [40, 118] on img at bounding box center [39, 111] width 48 height 48
click at [52, 169] on img at bounding box center [39, 164] width 48 height 48
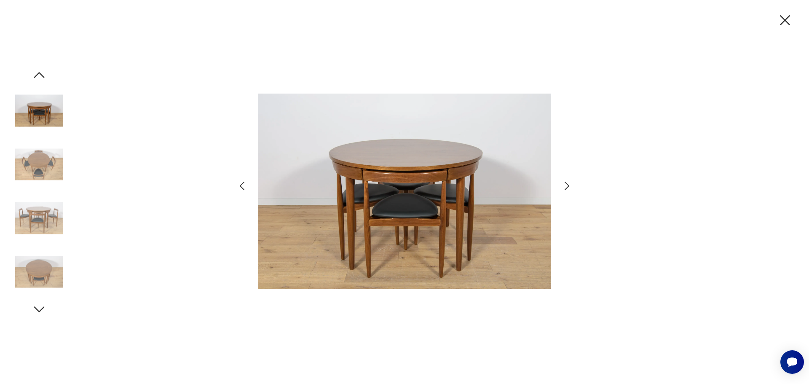
click at [40, 68] on icon "button" at bounding box center [39, 74] width 15 height 15
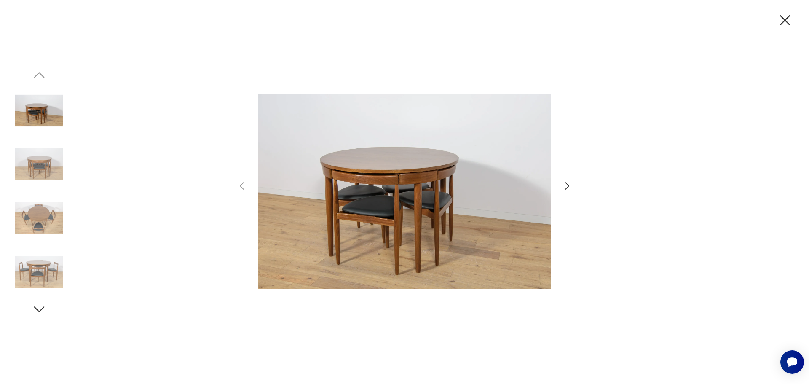
click at [36, 101] on img at bounding box center [39, 111] width 48 height 48
click at [453, 177] on img at bounding box center [404, 190] width 292 height 307
click at [567, 183] on icon "button" at bounding box center [567, 186] width 12 height 12
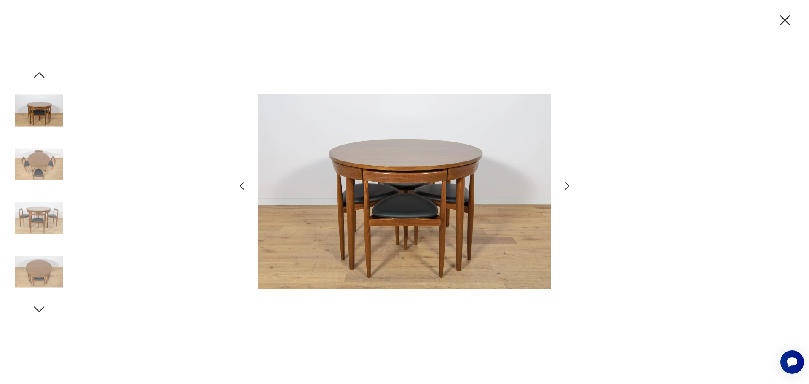
click at [567, 183] on icon "button" at bounding box center [567, 186] width 12 height 12
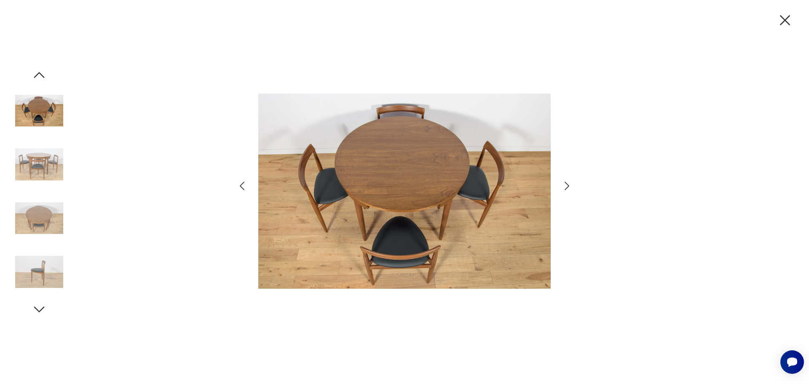
click at [243, 187] on icon "button" at bounding box center [242, 186] width 12 height 12
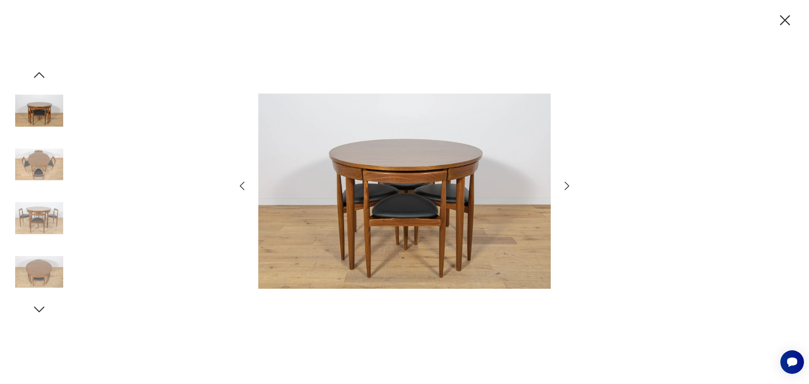
click at [565, 184] on icon "button" at bounding box center [567, 186] width 12 height 12
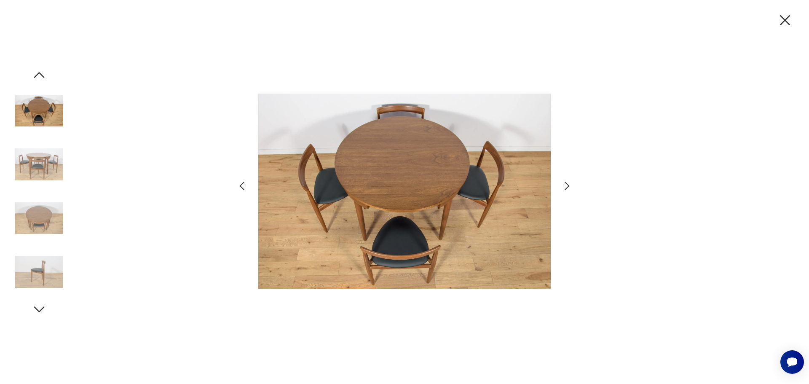
click at [565, 184] on icon "button" at bounding box center [567, 186] width 12 height 12
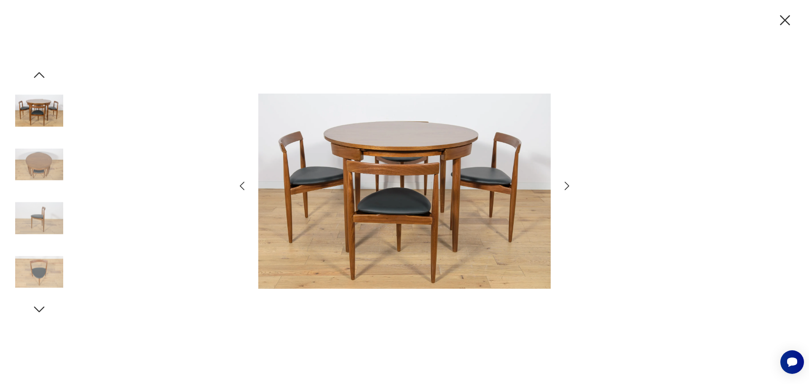
click at [566, 185] on icon "button" at bounding box center [567, 186] width 12 height 12
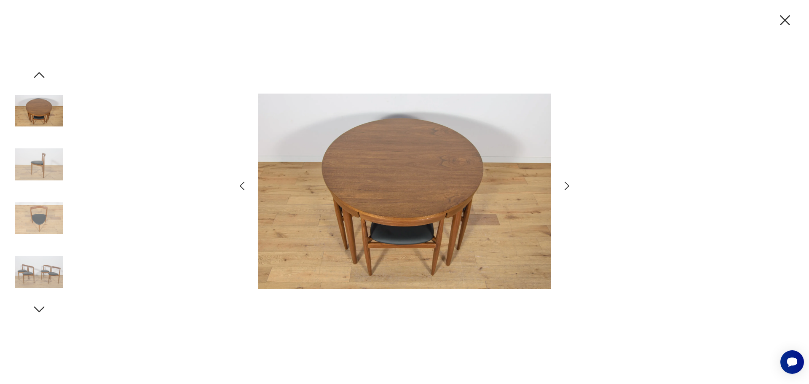
click at [566, 185] on icon "button" at bounding box center [567, 186] width 12 height 12
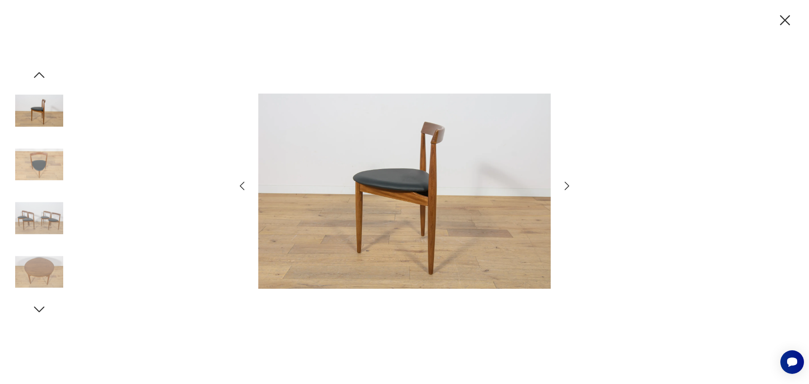
click at [566, 185] on icon "button" at bounding box center [567, 186] width 12 height 12
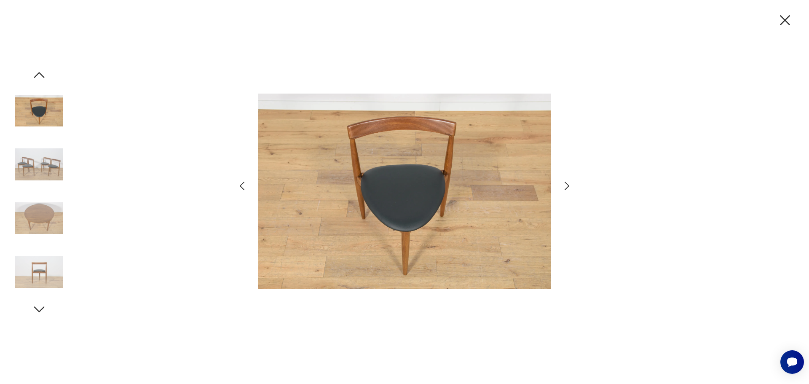
click at [566, 185] on icon "button" at bounding box center [567, 186] width 12 height 12
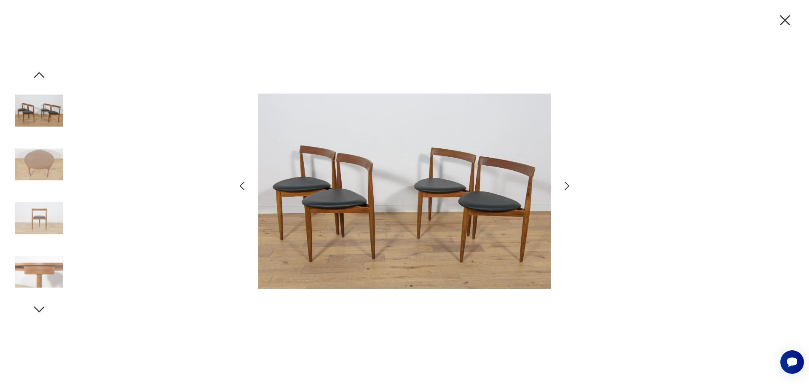
click at [566, 185] on icon "button" at bounding box center [567, 186] width 12 height 12
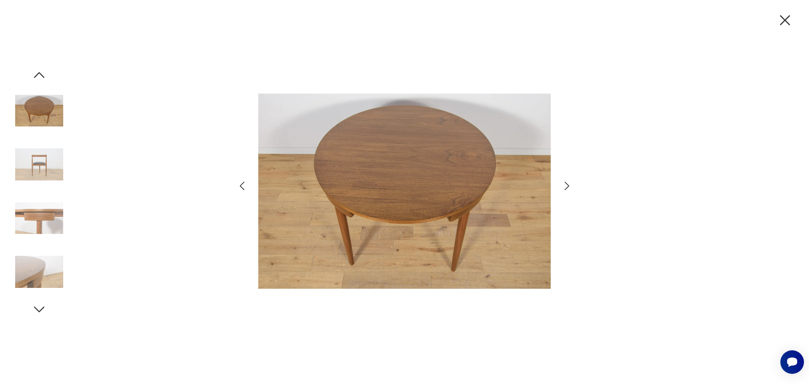
click at [566, 185] on icon "button" at bounding box center [567, 186] width 12 height 12
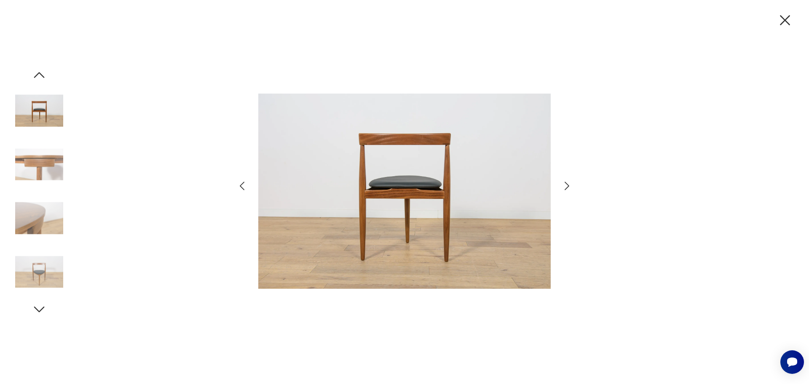
click at [566, 185] on icon "button" at bounding box center [567, 186] width 12 height 12
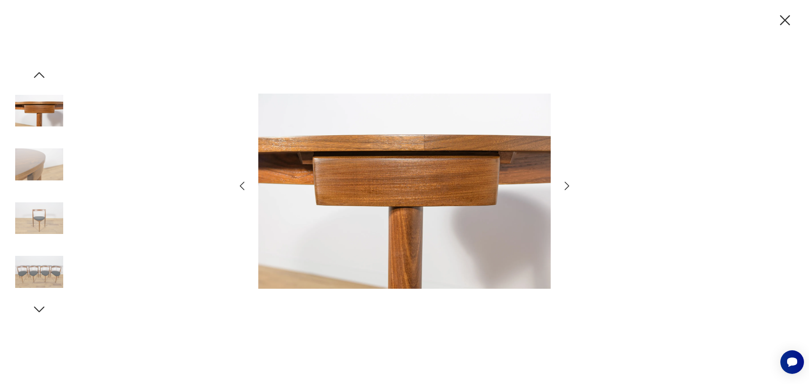
click at [566, 185] on icon "button" at bounding box center [567, 186] width 12 height 12
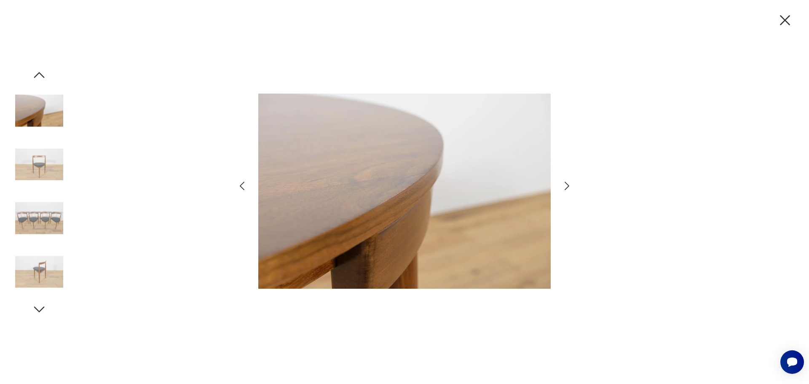
click at [566, 185] on icon "button" at bounding box center [567, 186] width 12 height 12
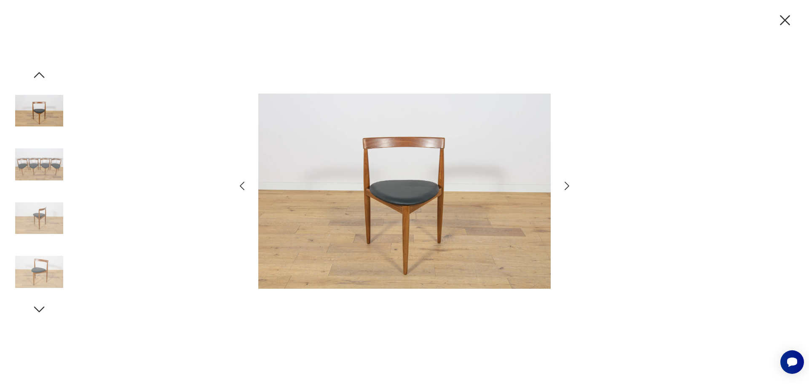
click at [566, 185] on icon "button" at bounding box center [567, 186] width 12 height 12
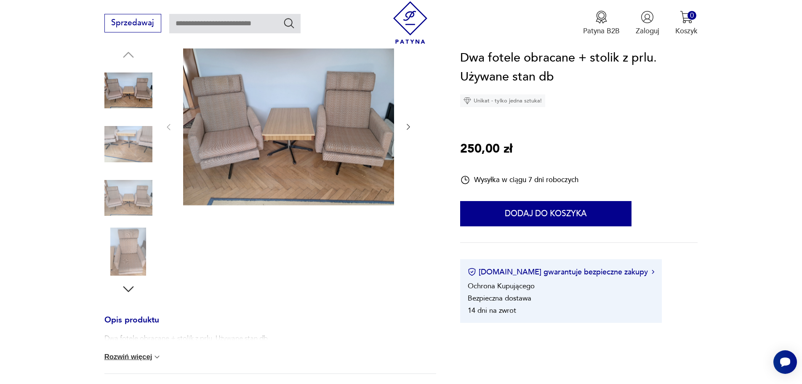
scroll to position [84, 0]
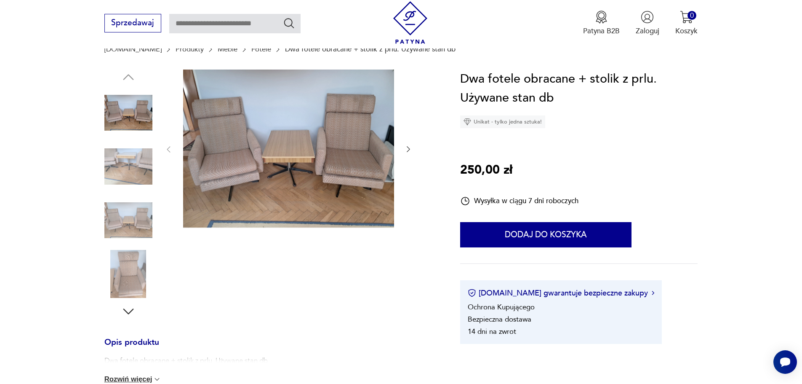
click at [319, 157] on img at bounding box center [288, 148] width 211 height 158
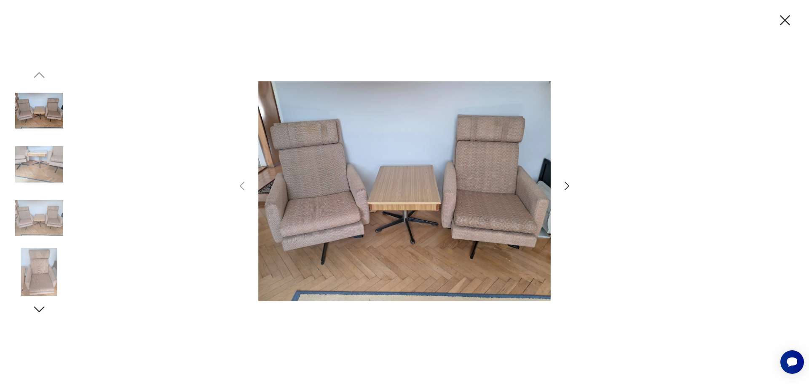
click at [41, 166] on img at bounding box center [39, 164] width 48 height 48
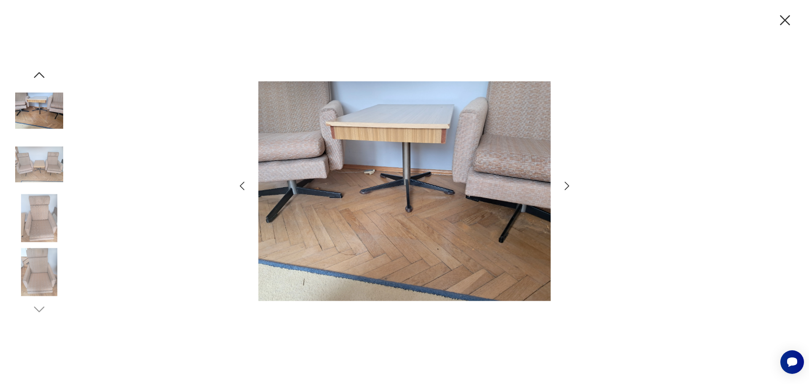
click at [38, 169] on img at bounding box center [39, 164] width 48 height 48
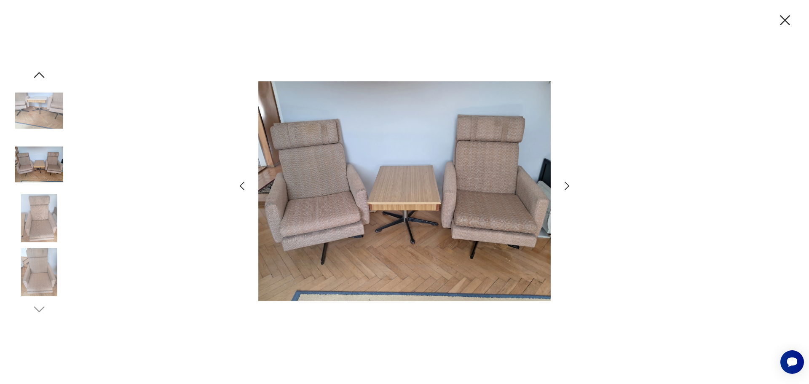
click at [39, 188] on div at bounding box center [39, 164] width 48 height 48
click at [39, 200] on img at bounding box center [39, 218] width 48 height 48
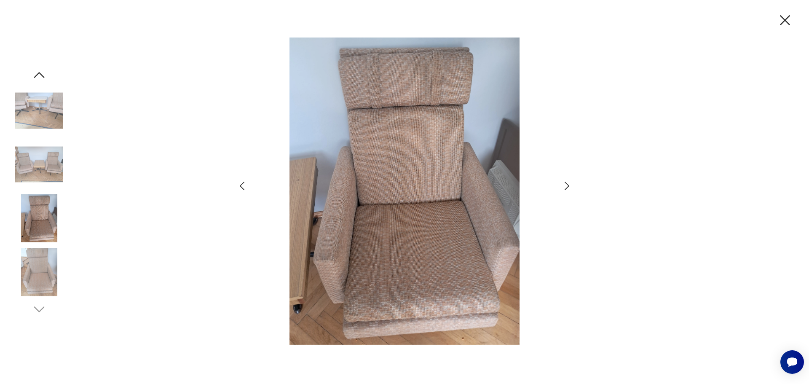
click at [43, 251] on img at bounding box center [39, 272] width 48 height 48
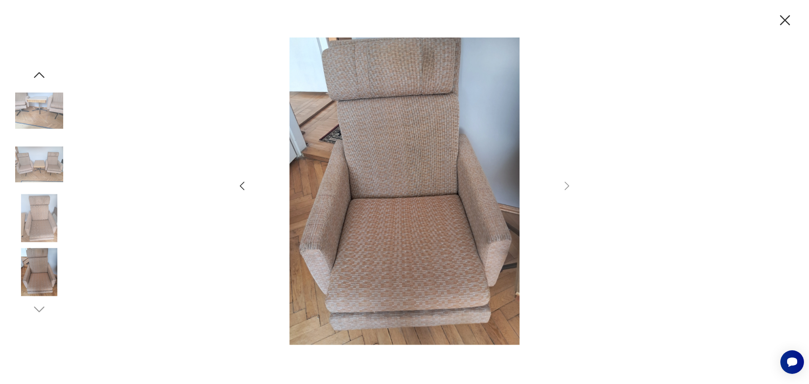
click at [783, 24] on icon "button" at bounding box center [785, 20] width 18 height 18
